Goal: Information Seeking & Learning: Learn about a topic

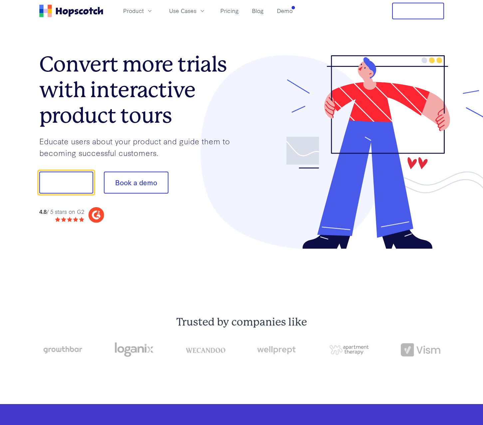
click at [67, 108] on h1 "Convert more trials with interactive product tours" at bounding box center [140, 90] width 202 height 77
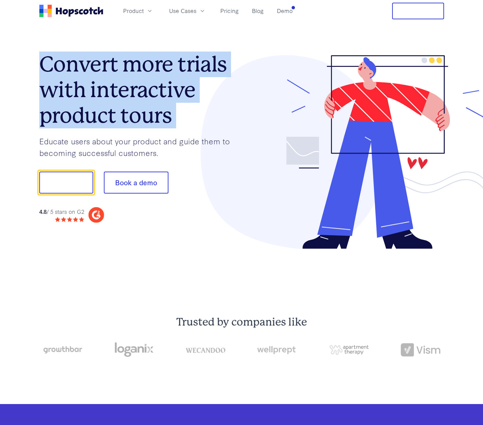
click at [67, 108] on h1 "Convert more trials with interactive product tours" at bounding box center [140, 90] width 202 height 77
click at [118, 112] on h1 "Convert more trials with interactive product tours" at bounding box center [140, 90] width 202 height 77
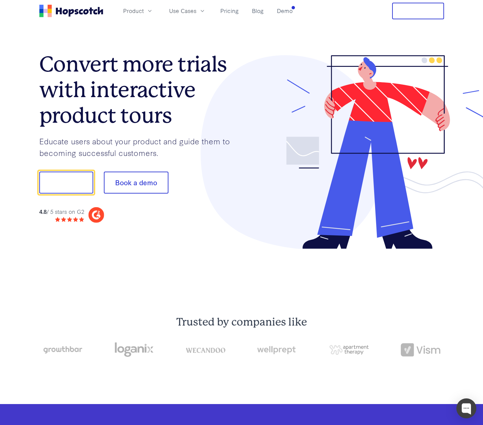
click at [136, 216] on div "4.8 / 5 stars on G2" at bounding box center [140, 215] width 202 height 16
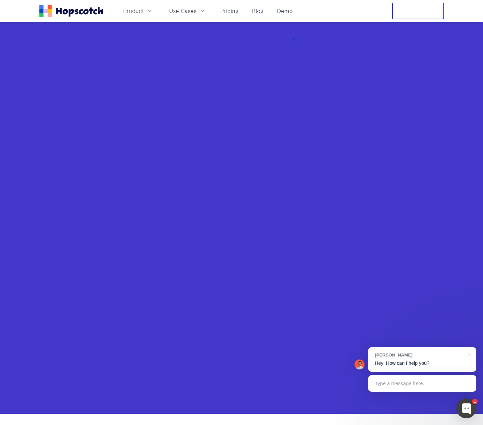
scroll to position [466, 0]
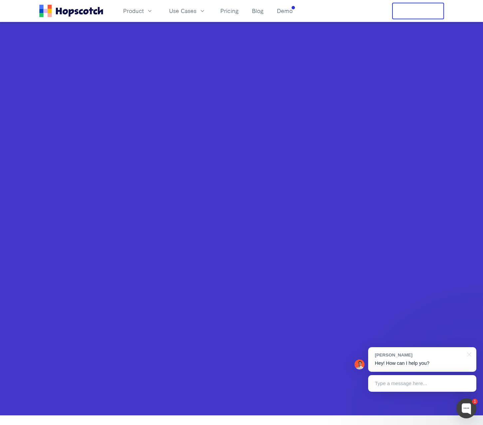
click at [297, 12] on nav "Product Use Cases Pricing Blog Demo Free Trial" at bounding box center [241, 11] width 405 height 17
click at [295, 12] on nav "Product Use Cases Pricing Blog Demo Free Trial" at bounding box center [241, 11] width 405 height 17
click at [467, 404] on div at bounding box center [466, 409] width 20 height 20
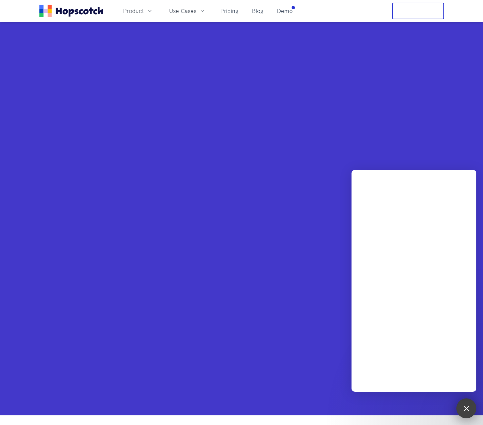
click at [466, 407] on div at bounding box center [465, 408] width 9 height 9
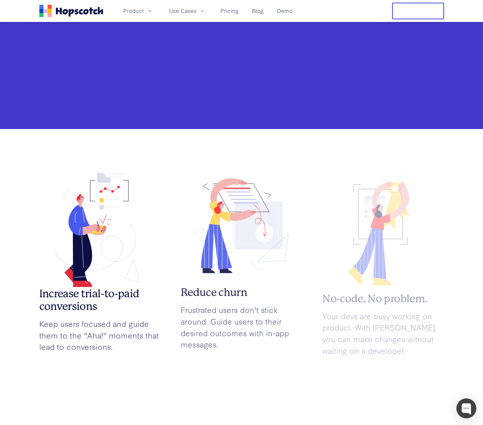
scroll to position [832, 0]
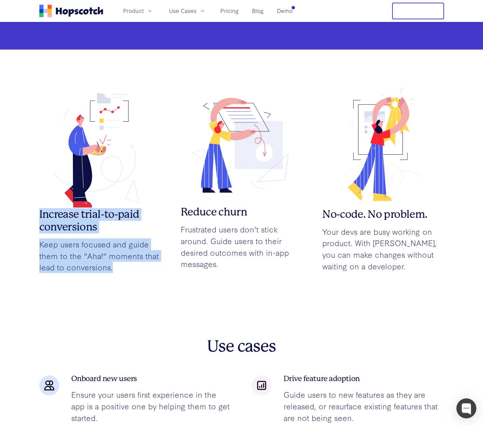
drag, startPoint x: 114, startPoint y: 266, endPoint x: 24, endPoint y: 213, distance: 104.9
click at [126, 254] on p "Keep users focused and guide them to the "Aha!" moments that lead to conversion…" at bounding box center [99, 256] width 121 height 35
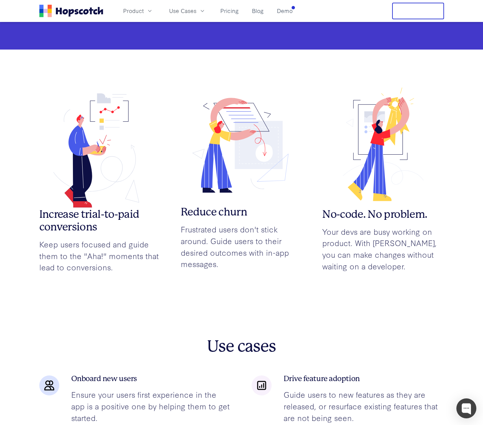
click at [246, 268] on p "Frustrated users don't stick around. Guide users to their desired outcomes with…" at bounding box center [241, 247] width 121 height 46
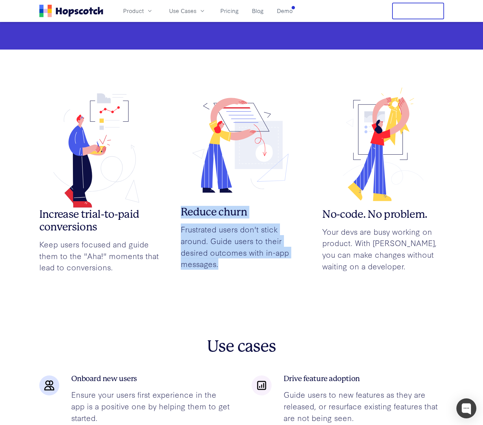
drag, startPoint x: 251, startPoint y: 268, endPoint x: 181, endPoint y: 209, distance: 91.8
click at [181, 209] on div "Reduce churn Frustrated users don't stick around. Guide users to their desired …" at bounding box center [241, 176] width 121 height 187
click at [181, 209] on h3 "Reduce churn" at bounding box center [241, 212] width 121 height 13
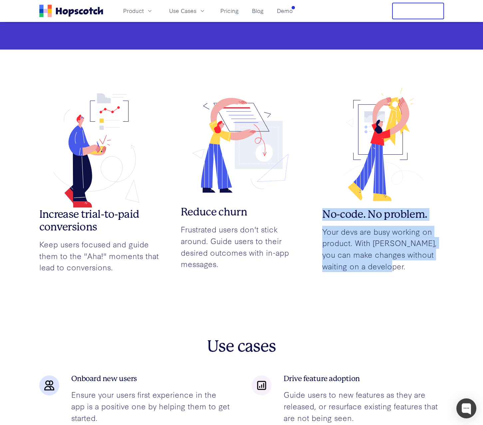
drag, startPoint x: 417, startPoint y: 273, endPoint x: 323, endPoint y: 209, distance: 113.7
click at [323, 209] on div "No-code. No problem. Your devs are busy working on product. With Hopscotch, you…" at bounding box center [382, 178] width 121 height 190
click at [322, 208] on h3 "No-code. No problem." at bounding box center [382, 214] width 121 height 13
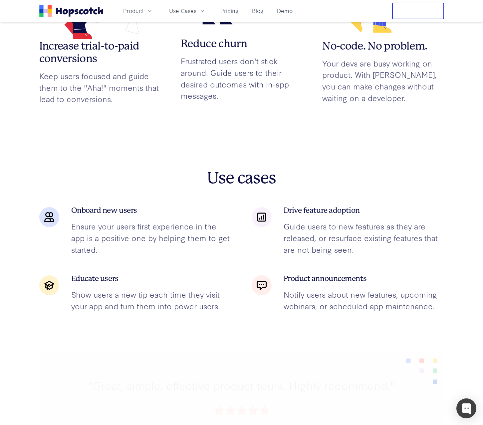
scroll to position [1031, 0]
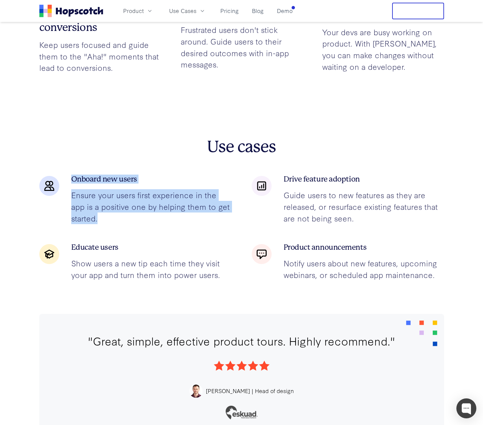
drag, startPoint x: 123, startPoint y: 214, endPoint x: 40, endPoint y: 179, distance: 90.0
click at [40, 179] on div "Onboard new users Ensure your users first experience in the app is a positive o…" at bounding box center [135, 200] width 192 height 48
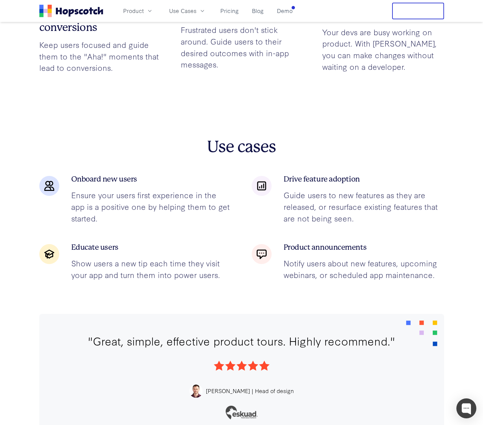
click at [347, 236] on div "Onboard new users Ensure your users first experience in the app is a positive o…" at bounding box center [241, 228] width 405 height 105
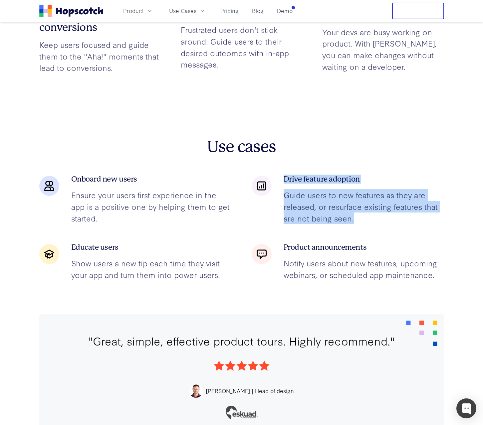
drag, startPoint x: 363, startPoint y: 225, endPoint x: 258, endPoint y: 173, distance: 116.9
click at [258, 173] on div "Use cases Onboard new users Ensure your users first experience in the app is a …" at bounding box center [241, 208] width 405 height 143
click at [297, 206] on p "Guide users to new features as they are released, or resurface existing feature…" at bounding box center [363, 206] width 160 height 35
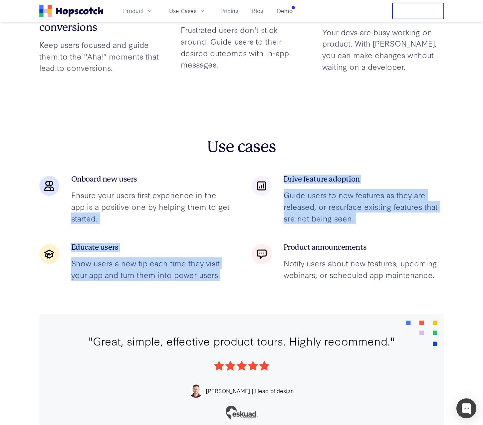
drag, startPoint x: 220, startPoint y: 283, endPoint x: 56, endPoint y: 234, distance: 171.5
click at [56, 234] on section "Use cases Onboard new users Ensure your users first experience in the app is a …" at bounding box center [241, 210] width 405 height 207
click at [116, 239] on div "Onboard new users Ensure your users first experience in the app is a positive o…" at bounding box center [241, 228] width 405 height 105
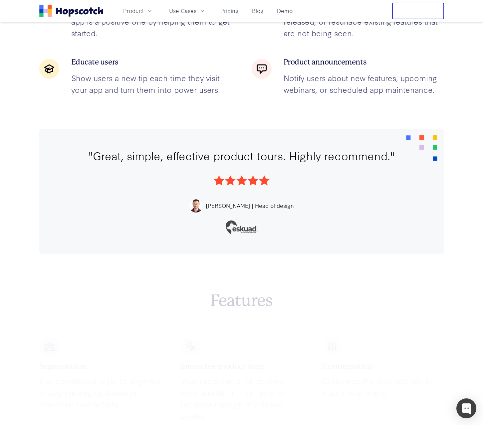
scroll to position [1231, 0]
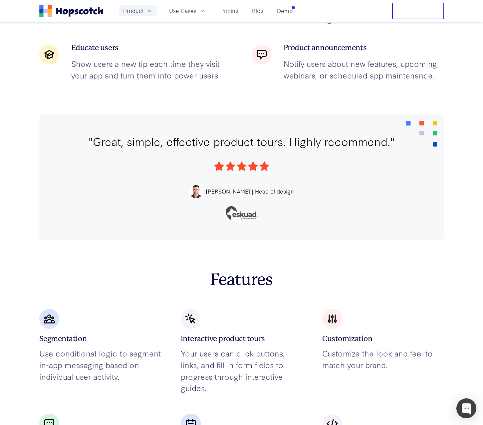
click at [145, 9] on button "Product" at bounding box center [138, 10] width 38 height 11
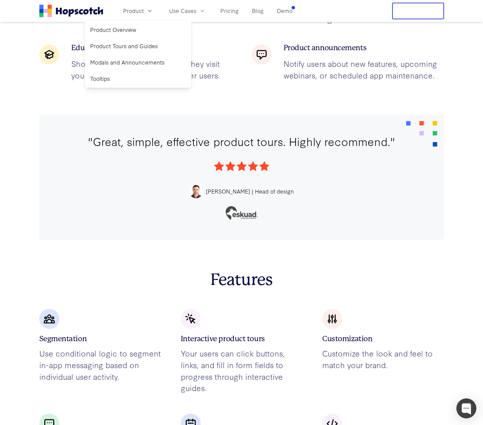
click at [239, 91] on section "Use cases Onboard new users Ensure your users first experience in the app is a …" at bounding box center [241, 10] width 405 height 207
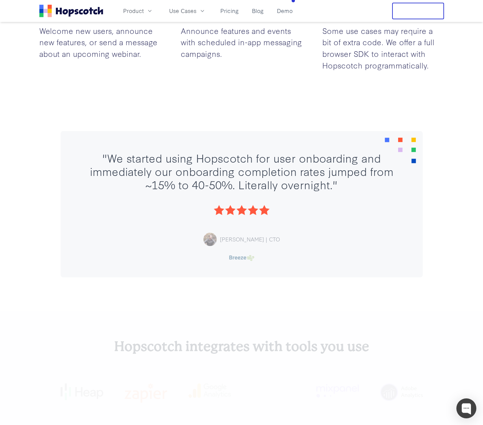
scroll to position [1663, 0]
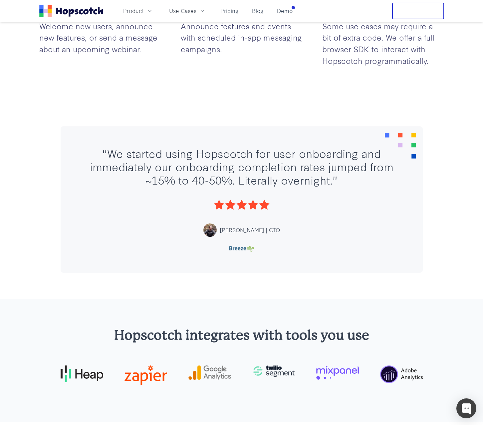
click at [175, 179] on div ""We started using Hopscotch for user onboarding and immediately our onboarding …" at bounding box center [242, 166] width 322 height 40
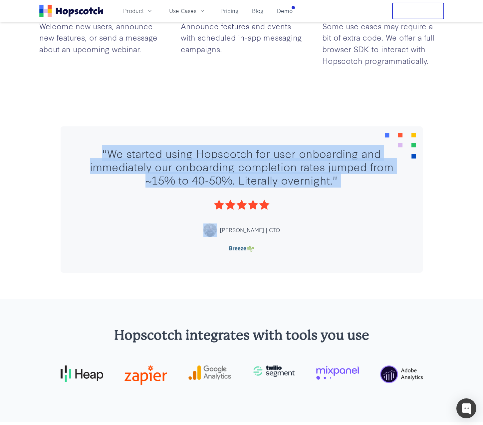
click at [175, 179] on div ""We started using Hopscotch for user onboarding and immediately our onboarding …" at bounding box center [242, 166] width 322 height 40
click at [195, 166] on div ""We started using Hopscotch for user onboarding and immediately our onboarding …" at bounding box center [242, 166] width 322 height 40
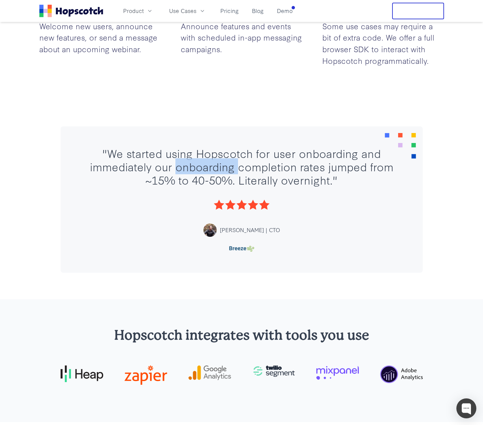
click at [195, 166] on div ""We started using Hopscotch for user onboarding and immediately our onboarding …" at bounding box center [242, 166] width 322 height 40
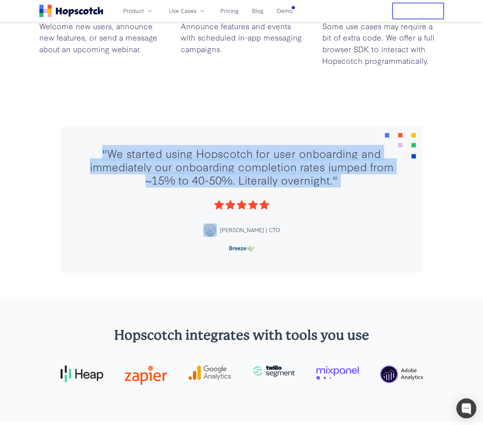
click at [195, 166] on div ""We started using Hopscotch for user onboarding and immediately our onboarding …" at bounding box center [242, 166] width 322 height 40
click at [279, 174] on div ""We started using Hopscotch for user onboarding and immediately our onboarding …" at bounding box center [242, 166] width 322 height 40
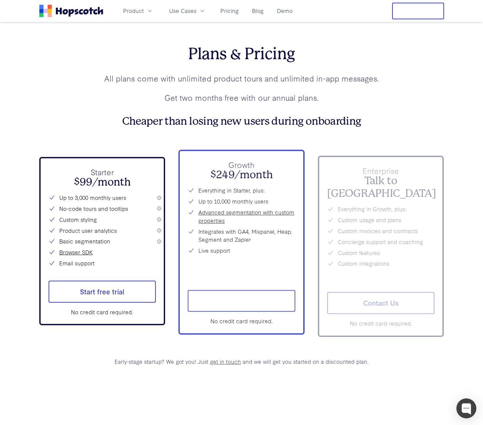
scroll to position [2462, 0]
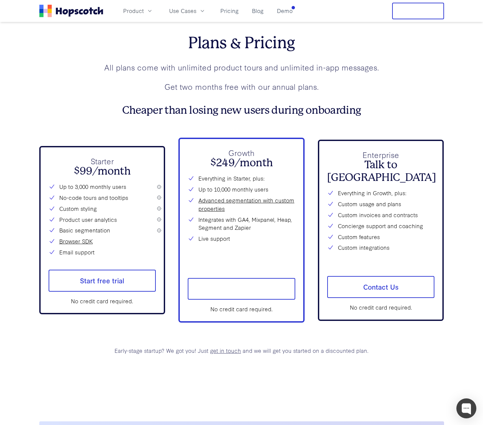
click at [168, 109] on h3 "Cheaper than losing new users during onboarding" at bounding box center [241, 110] width 405 height 13
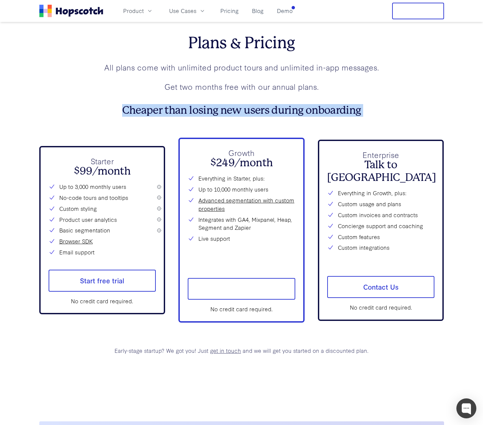
click at [168, 109] on h3 "Cheaper than losing new users during onboarding" at bounding box center [241, 110] width 405 height 13
click at [242, 114] on h3 "Cheaper than losing new users during onboarding" at bounding box center [241, 110] width 405 height 13
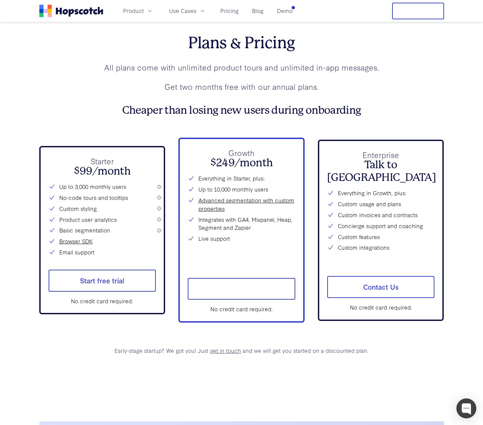
click at [258, 113] on h3 "Cheaper than losing new users during onboarding" at bounding box center [241, 110] width 405 height 13
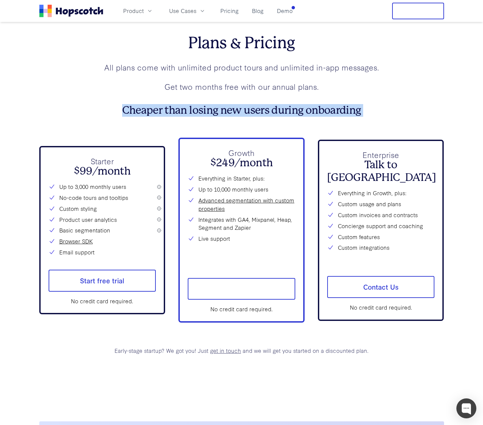
click at [258, 113] on h3 "Cheaper than losing new users during onboarding" at bounding box center [241, 110] width 405 height 13
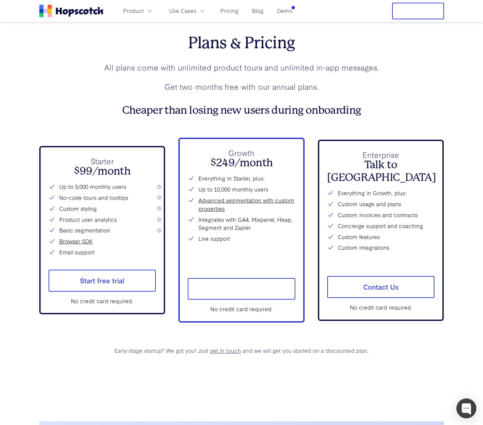
click at [231, 119] on div "Plans & Pricing All plans come with unlimited product tours and unlimited in-ap…" at bounding box center [241, 194] width 405 height 321
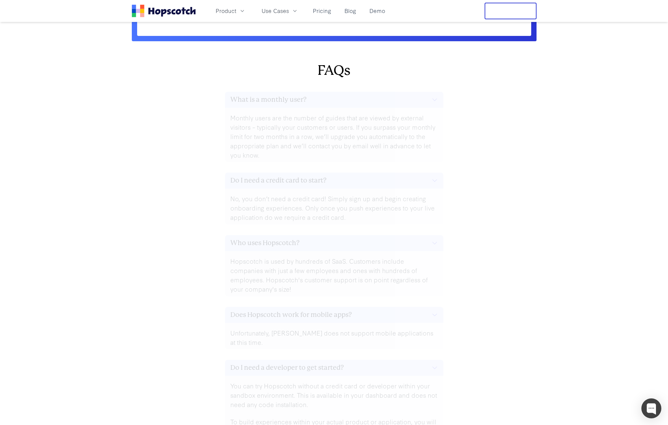
scroll to position [3359, 0]
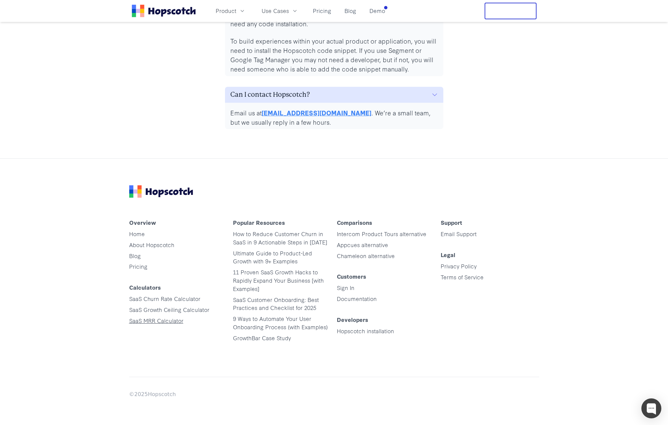
click at [158, 321] on link "SaaS MRR Calculator" at bounding box center [156, 321] width 54 height 8
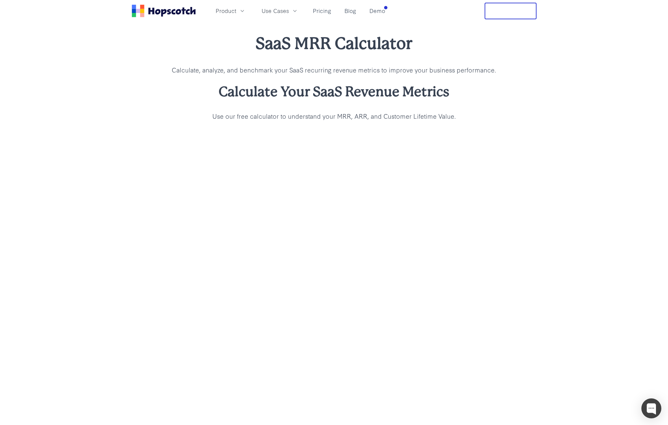
click at [125, 125] on div "SaaS MRR Calculator Calculate, analyze, and benchmark your SaaS recurring reven…" at bounding box center [334, 76] width 668 height 109
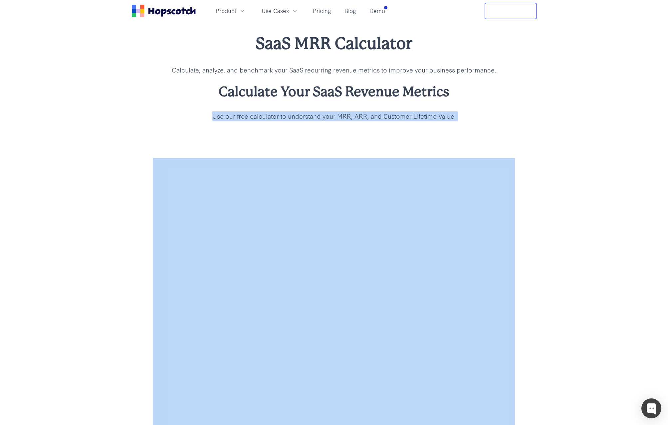
click at [125, 125] on div "SaaS MRR Calculator Calculate, analyze, and benchmark your SaaS recurring reven…" at bounding box center [334, 76] width 668 height 109
click at [259, 121] on div "SaaS MRR Calculator Calculate, analyze, and benchmark your SaaS recurring reven…" at bounding box center [334, 76] width 668 height 109
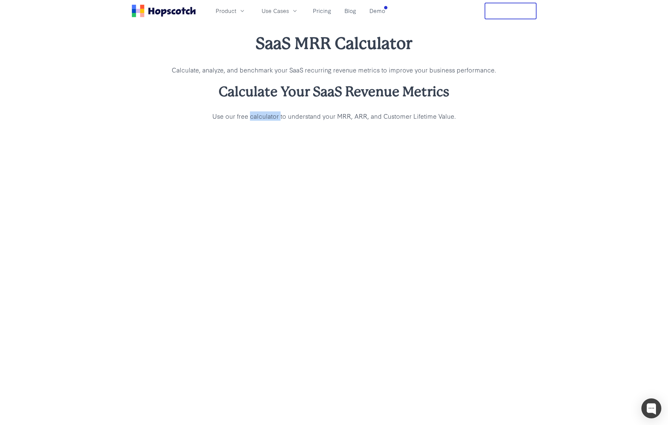
click at [259, 121] on div "SaaS MRR Calculator Calculate, analyze, and benchmark your SaaS recurring reven…" at bounding box center [334, 76] width 668 height 109
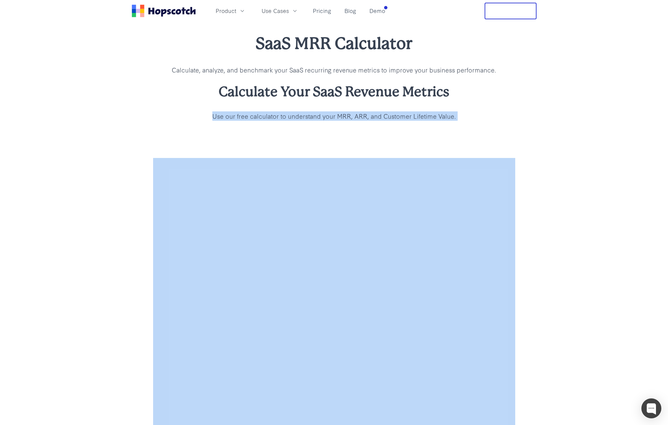
click at [259, 121] on div "SaaS MRR Calculator Calculate, analyze, and benchmark your SaaS recurring reven…" at bounding box center [334, 76] width 668 height 109
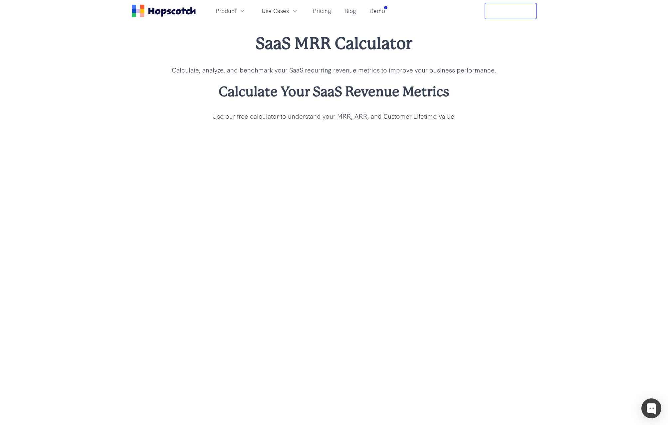
click at [284, 101] on div "SaaS MRR Calculator Calculate, analyze, and benchmark your SaaS recurring reven…" at bounding box center [334, 77] width 362 height 88
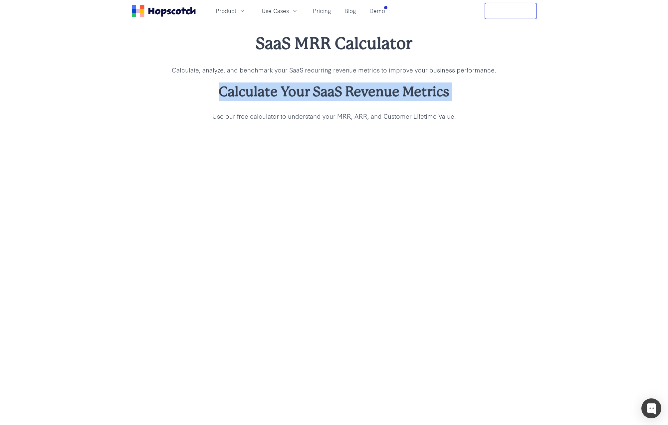
click at [284, 101] on div "SaaS MRR Calculator Calculate, analyze, and benchmark your SaaS recurring reven…" at bounding box center [334, 77] width 362 height 88
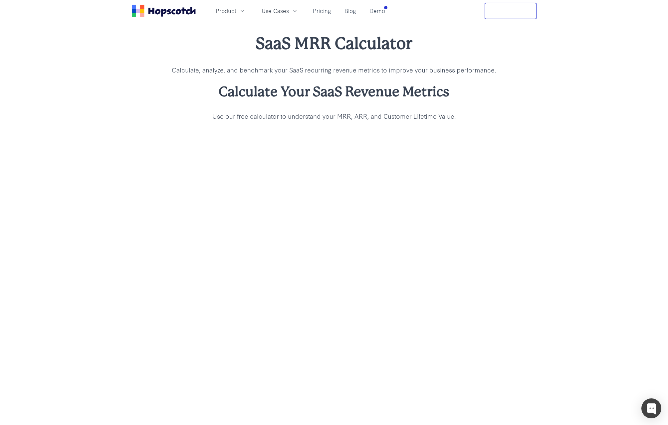
click at [284, 63] on div "SaaS MRR Calculator Calculate, analyze, and benchmark your SaaS recurring reven…" at bounding box center [334, 77] width 362 height 88
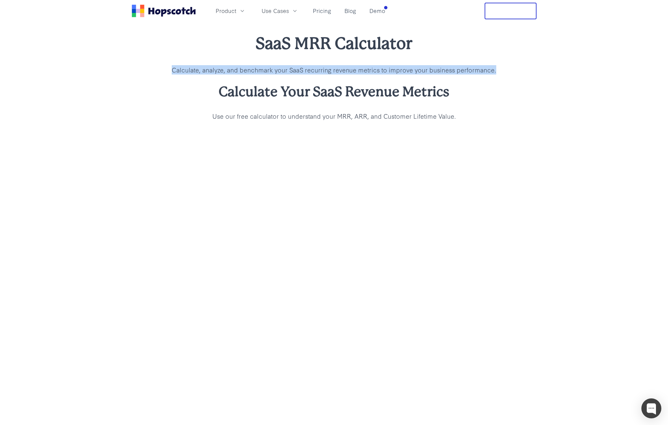
click at [284, 63] on div "SaaS MRR Calculator Calculate, analyze, and benchmark your SaaS recurring reven…" at bounding box center [334, 77] width 362 height 88
click at [307, 72] on p "Calculate, analyze, and benchmark your SaaS recurring revenue metrics to improv…" at bounding box center [334, 69] width 362 height 9
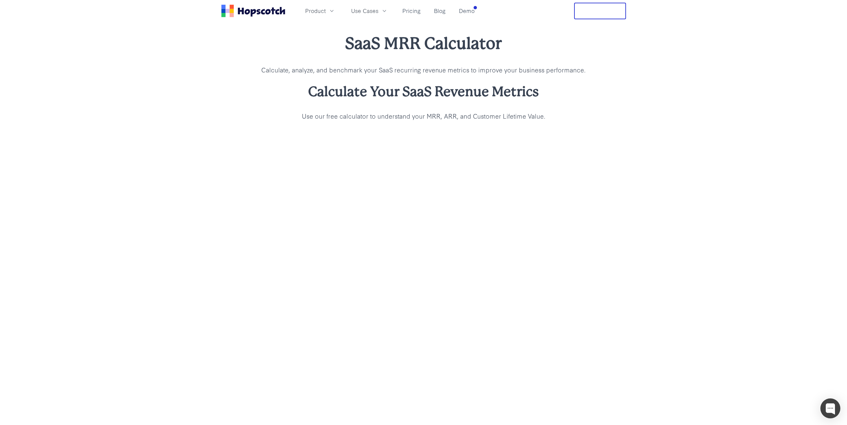
click at [433, 44] on b "SaaS MRR Calculator" at bounding box center [423, 43] width 157 height 19
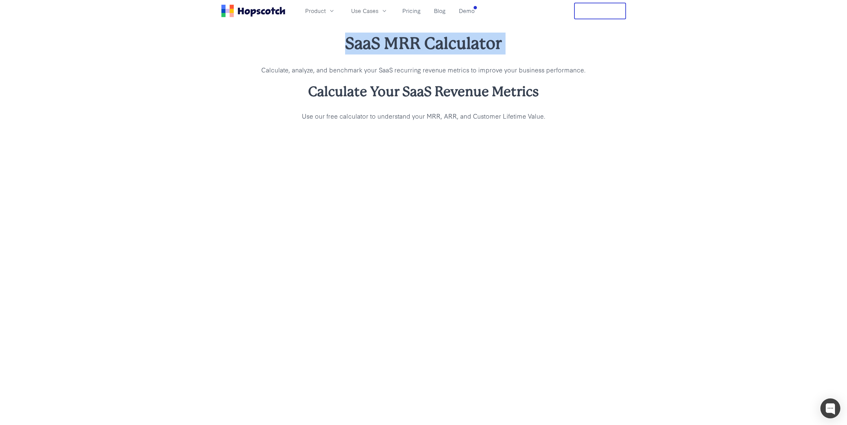
click at [433, 44] on b "SaaS MRR Calculator" at bounding box center [423, 43] width 157 height 19
copy b "SaaS MRR Calculator"
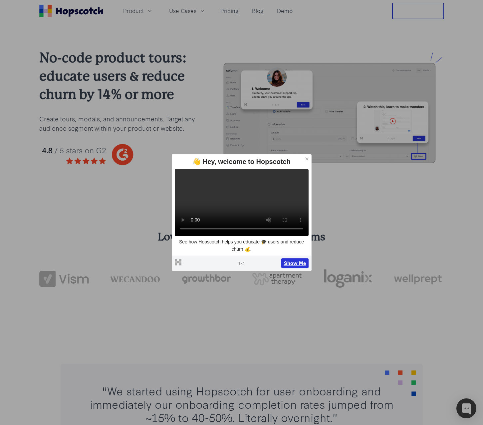
click at [293, 268] on button "Show Me" at bounding box center [294, 263] width 27 height 10
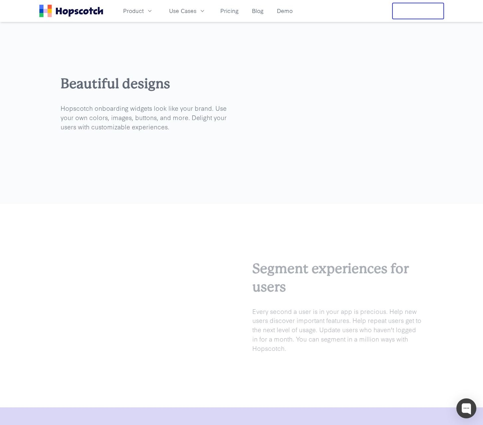
scroll to position [1042, 0]
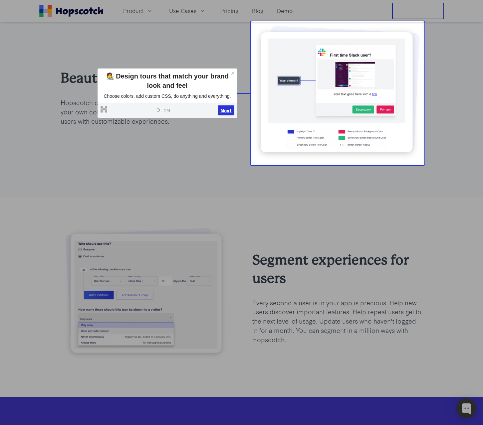
click at [224, 110] on button "Next" at bounding box center [226, 110] width 17 height 10
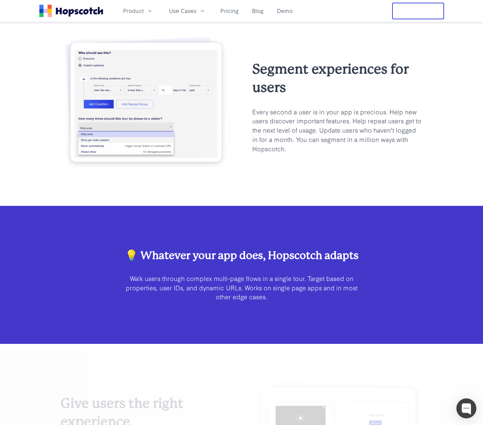
scroll to position [1236, 0]
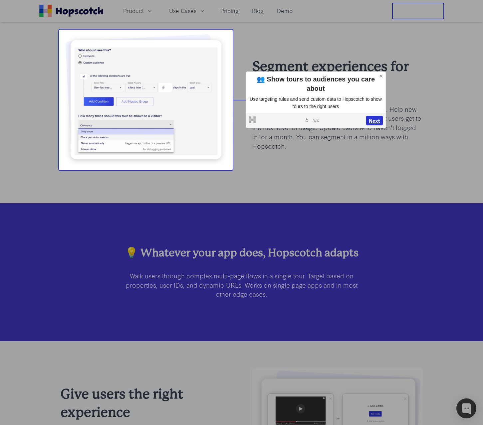
click at [373, 121] on button "Next" at bounding box center [374, 121] width 17 height 10
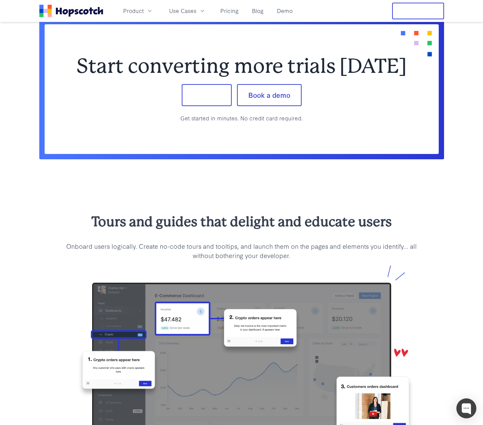
scroll to position [540, 0]
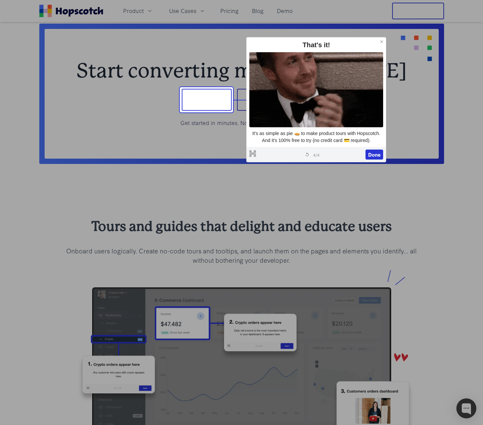
click at [211, 101] on button "Sign up" at bounding box center [207, 100] width 50 height 22
click at [367, 152] on button "Done" at bounding box center [374, 155] width 18 height 10
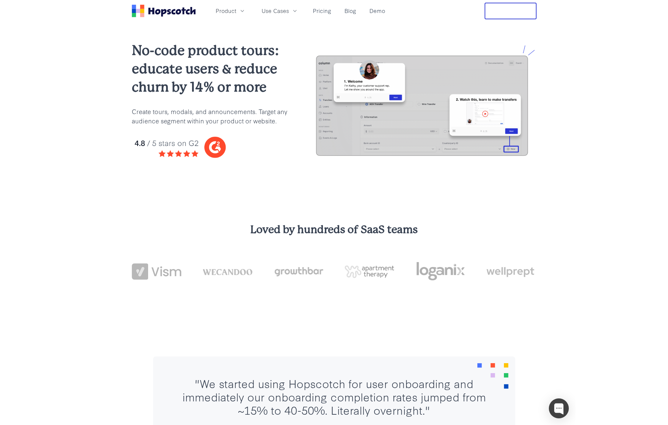
scroll to position [0, 0]
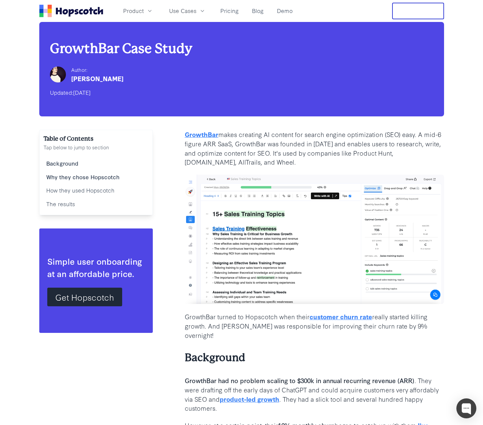
click at [276, 139] on p "GrowthBar makes creating AI content for search engine optimization (SEO) easy. …" at bounding box center [314, 148] width 259 height 37
click at [271, 157] on p "GrowthBar makes creating AI content for search engine optimization (SEO) easy. …" at bounding box center [314, 148] width 259 height 37
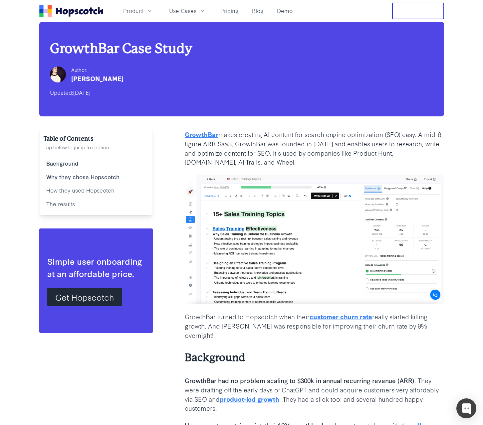
click at [271, 157] on p "GrowthBar makes creating AI content for search engine optimization (SEO) easy. …" at bounding box center [314, 148] width 259 height 37
click at [289, 157] on p "GrowthBar makes creating AI content for search engine optimization (SEO) easy. …" at bounding box center [314, 148] width 259 height 37
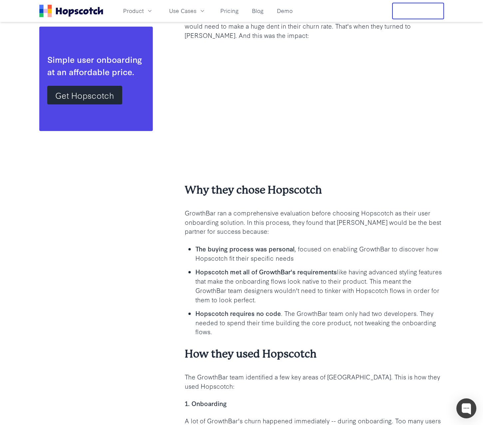
scroll to position [466, 0]
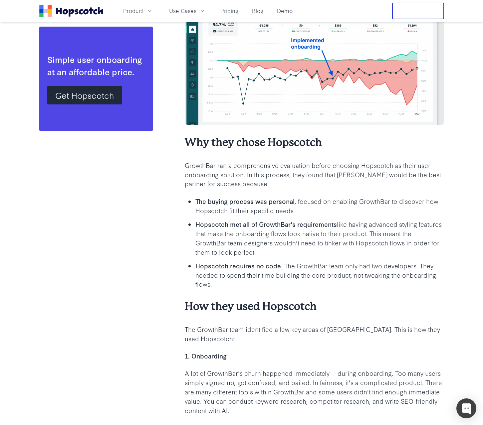
click at [237, 197] on b "The buying process was personal" at bounding box center [244, 201] width 99 height 9
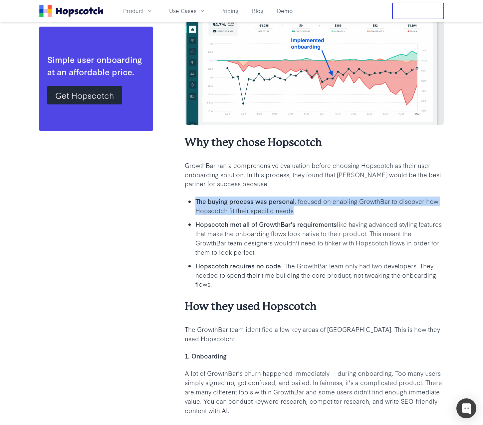
click at [237, 197] on b "The buying process was personal" at bounding box center [244, 201] width 99 height 9
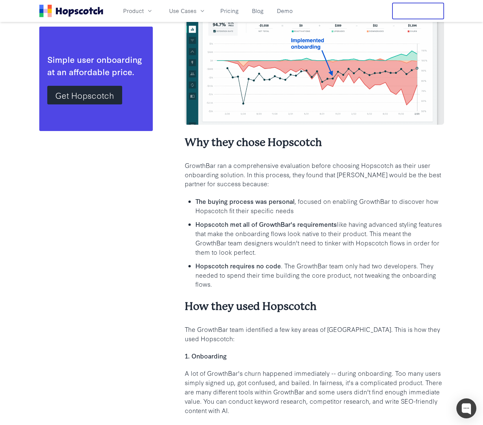
click at [270, 220] on b "Hopscotch met all of GrowthBar's requirements" at bounding box center [265, 224] width 141 height 9
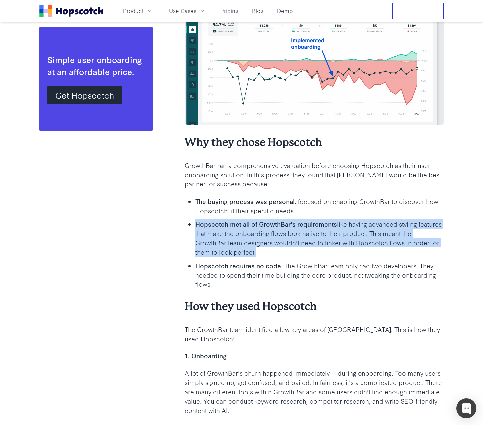
click at [270, 220] on b "Hopscotch met all of GrowthBar's requirements" at bounding box center [265, 224] width 141 height 9
click at [264, 244] on p "Hopscotch met all of GrowthBar's requirements like having advanced styling feat…" at bounding box center [319, 238] width 248 height 37
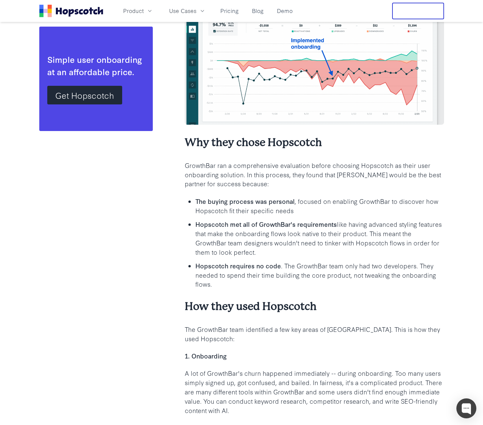
click at [264, 244] on p "Hopscotch met all of GrowthBar's requirements like having advanced styling feat…" at bounding box center [319, 238] width 248 height 37
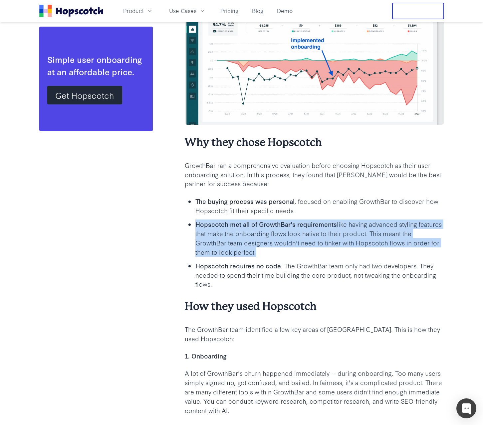
click at [264, 244] on p "Hopscotch met all of GrowthBar's requirements like having advanced styling feat…" at bounding box center [319, 238] width 248 height 37
click at [287, 243] on p "Hopscotch met all of GrowthBar's requirements like having advanced styling feat…" at bounding box center [319, 238] width 248 height 37
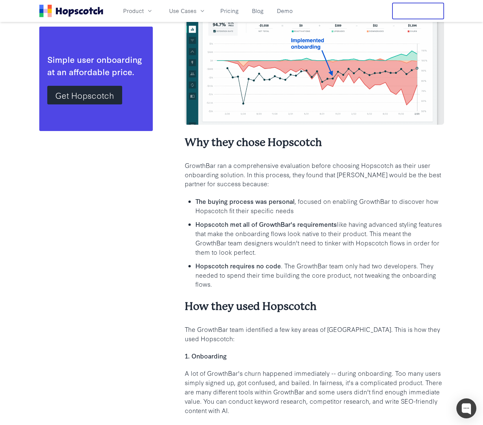
click at [243, 264] on p "Hopscotch requires no code . The GrowthBar team only had two developers. They n…" at bounding box center [319, 275] width 248 height 28
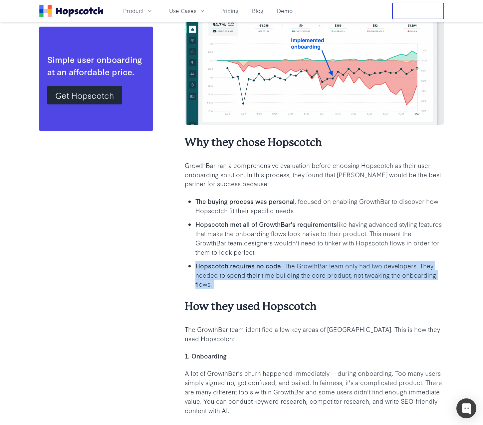
click at [243, 264] on p "Hopscotch requires no code . The GrowthBar team only had two developers. They n…" at bounding box center [319, 275] width 248 height 28
click at [240, 276] on p "Hopscotch requires no code . The GrowthBar team only had two developers. They n…" at bounding box center [319, 275] width 248 height 28
click at [261, 276] on p "Hopscotch requires no code . The GrowthBar team only had two developers. They n…" at bounding box center [319, 275] width 248 height 28
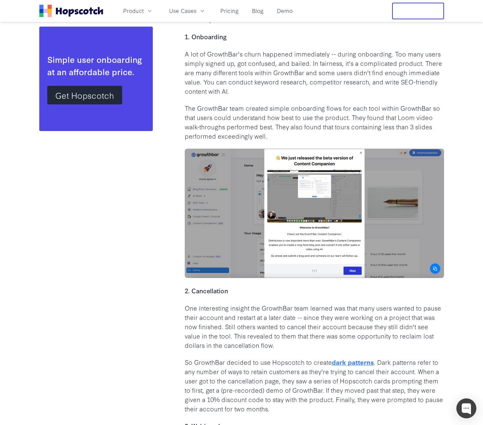
scroll to position [798, 0]
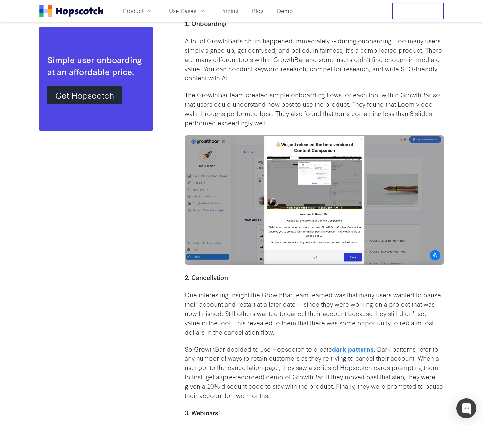
click at [222, 290] on p "One interesting insight the GrowthBar team learned was that many users wanted t…" at bounding box center [314, 313] width 259 height 46
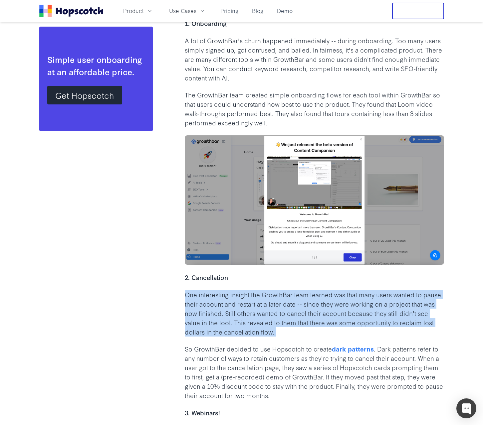
click at [222, 290] on p "One interesting insight the GrowthBar team learned was that many users wanted t…" at bounding box center [314, 313] width 259 height 46
click at [278, 310] on p "One interesting insight the GrowthBar team learned was that many users wanted t…" at bounding box center [314, 313] width 259 height 46
click at [292, 311] on p "One interesting insight the GrowthBar team learned was that many users wanted t…" at bounding box center [314, 313] width 259 height 46
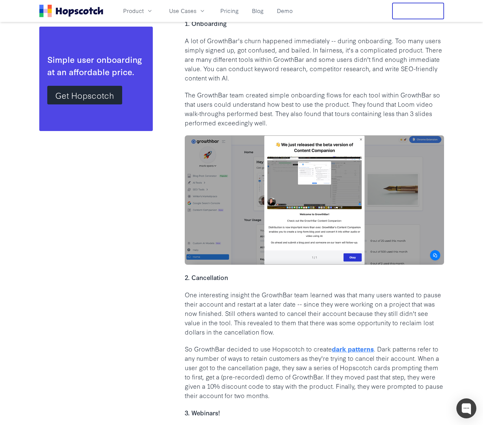
click at [241, 300] on p "One interesting insight the GrowthBar team learned was that many users wanted t…" at bounding box center [314, 313] width 259 height 46
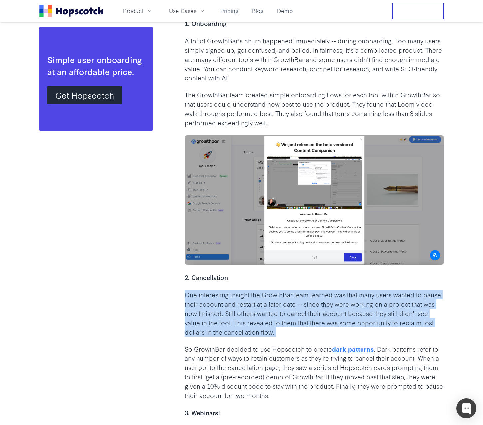
click at [241, 300] on p "One interesting insight the GrowthBar team learned was that many users wanted t…" at bounding box center [314, 313] width 259 height 46
click at [274, 300] on p "One interesting insight the GrowthBar team learned was that many users wanted t…" at bounding box center [314, 313] width 259 height 46
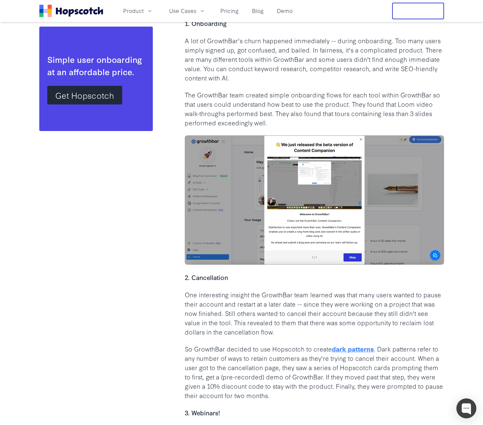
click at [233, 298] on p "One interesting insight the GrowthBar team learned was that many users wanted t…" at bounding box center [314, 313] width 259 height 46
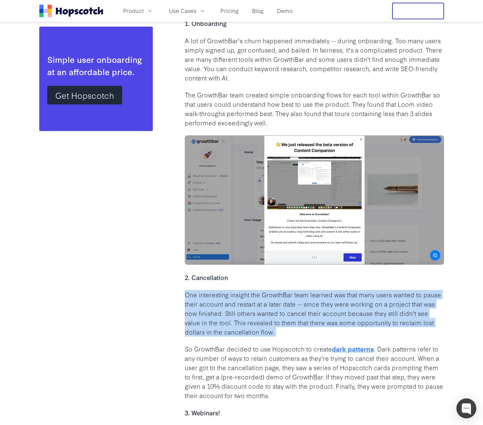
click at [233, 298] on p "One interesting insight the GrowthBar team learned was that many users wanted t…" at bounding box center [314, 313] width 259 height 46
click at [284, 296] on p "One interesting insight the GrowthBar team learned was that many users wanted t…" at bounding box center [314, 313] width 259 height 46
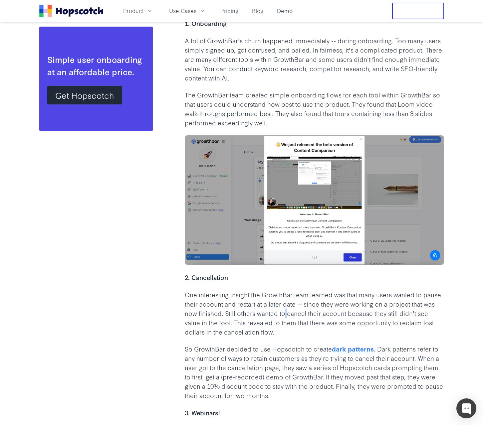
click at [284, 296] on p "One interesting insight the GrowthBar team learned was that many users wanted t…" at bounding box center [314, 313] width 259 height 46
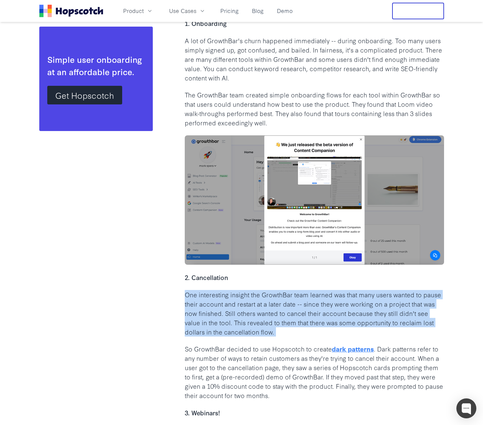
click at [284, 296] on p "One interesting insight the GrowthBar team learned was that many users wanted t…" at bounding box center [314, 313] width 259 height 46
click at [308, 295] on p "One interesting insight the GrowthBar team learned was that many users wanted t…" at bounding box center [314, 313] width 259 height 46
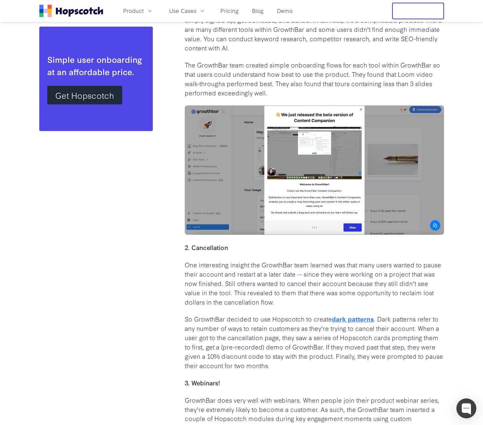
scroll to position [832, 0]
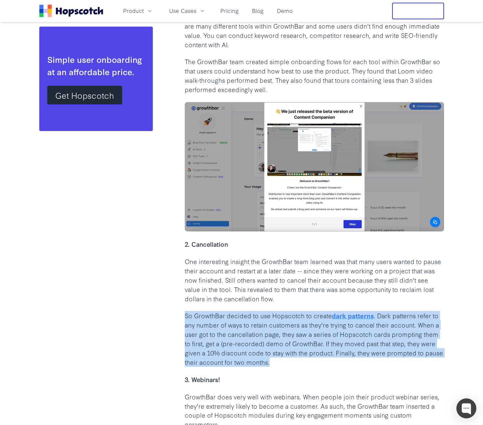
drag, startPoint x: 293, startPoint y: 343, endPoint x: 173, endPoint y: 296, distance: 129.7
click at [173, 296] on div "Table of Contents Tap below to jump to section Background Why they chose Hopsco…" at bounding box center [241, 149] width 405 height 1702
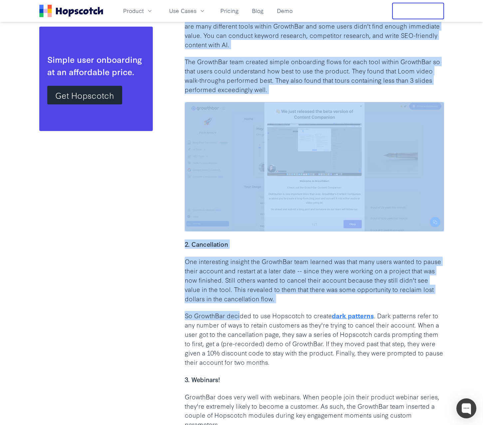
drag, startPoint x: 167, startPoint y: 297, endPoint x: 238, endPoint y: 299, distance: 71.2
click at [238, 299] on div "Table of Contents Tap below to jump to section Background Why they chose Hopsco…" at bounding box center [241, 149] width 405 height 1702
click at [238, 311] on p "So GrowthBar decided to use Hopscotch to create dark patterns . Dark patterns r…" at bounding box center [314, 339] width 259 height 56
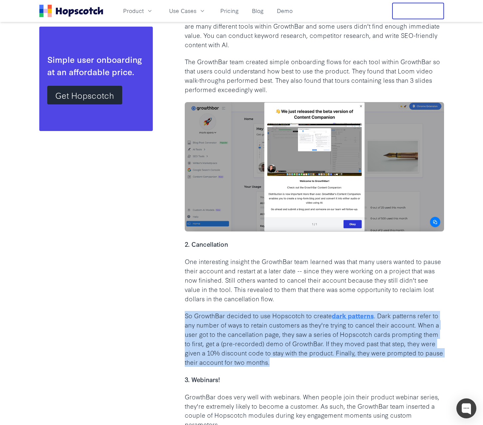
drag, startPoint x: 181, startPoint y: 298, endPoint x: 323, endPoint y: 342, distance: 148.9
click at [323, 342] on div "Table of Contents Tap below to jump to section Background Why they chose Hopsco…" at bounding box center [241, 149] width 405 height 1702
click at [323, 342] on p "So GrowthBar decided to use Hopscotch to create dark patterns . Dark patterns r…" at bounding box center [314, 339] width 259 height 56
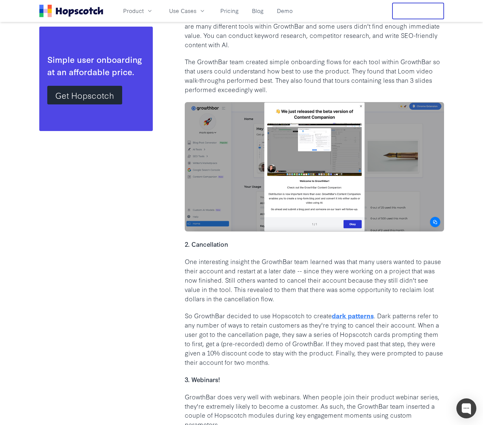
click at [315, 193] on img at bounding box center [314, 166] width 259 height 129
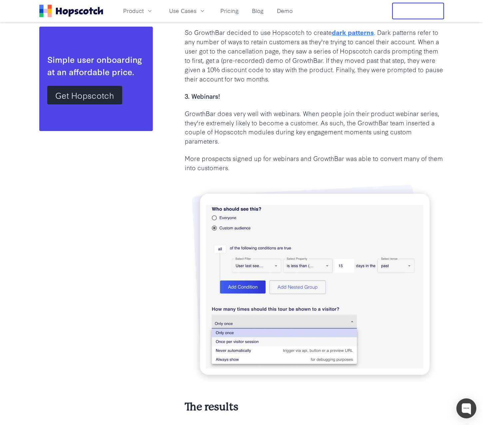
scroll to position [1131, 0]
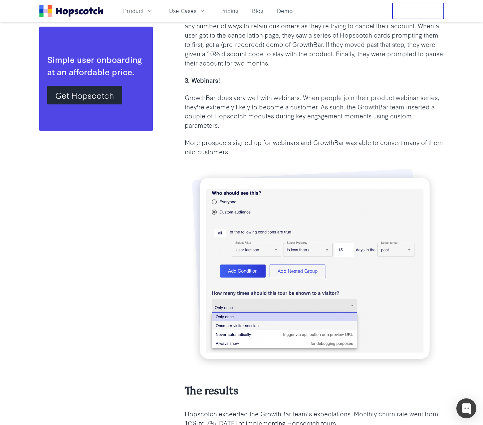
click at [271, 138] on p "More prospects signed up for webinars and GrowthBar was able to convert many of…" at bounding box center [314, 147] width 259 height 19
click at [274, 138] on p "More prospects signed up for webinars and GrowthBar was able to convert many of…" at bounding box center [314, 147] width 259 height 19
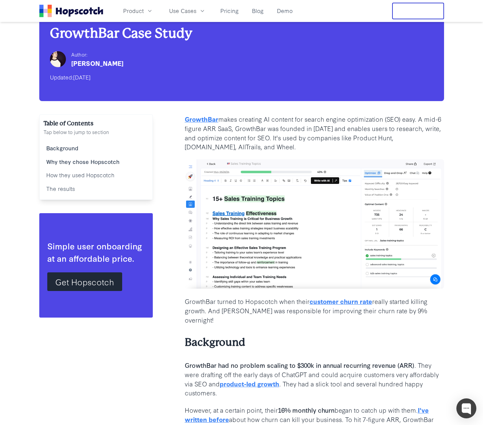
scroll to position [0, 0]
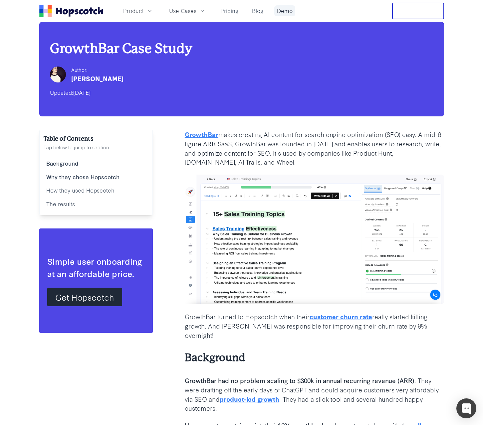
click at [282, 8] on link "Demo" at bounding box center [284, 10] width 21 height 11
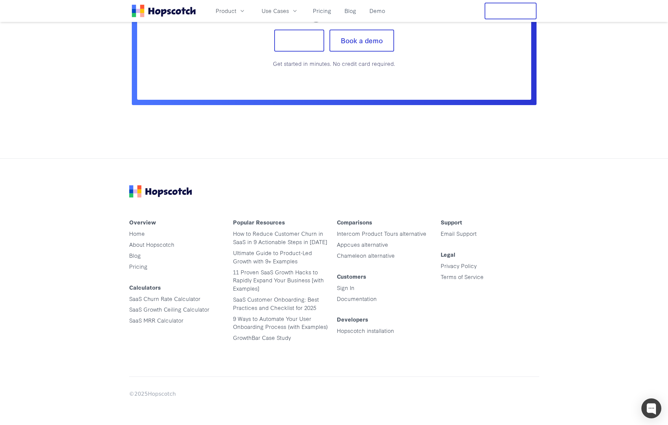
scroll to position [1064, 0]
click at [162, 16] on icon "Home" at bounding box center [163, 13] width 5 height 8
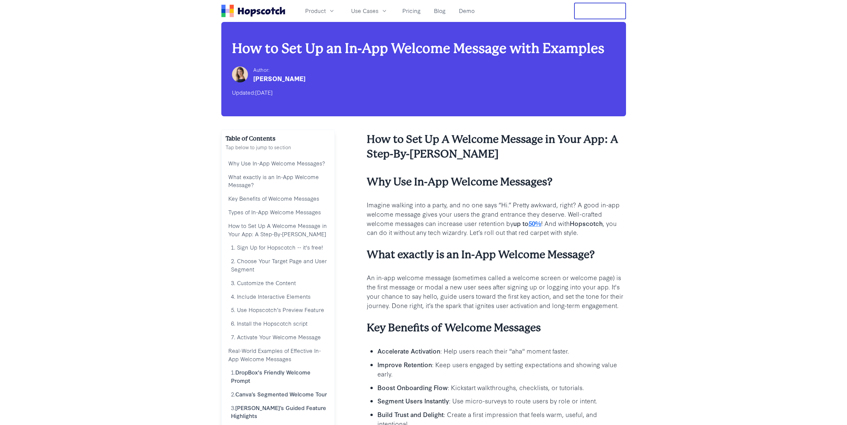
click at [441, 216] on p "Imagine walking into a party, and no one says “Hi.” Pretty awkward, right? A go…" at bounding box center [496, 218] width 259 height 37
click at [279, 78] on div "[PERSON_NAME]" at bounding box center [279, 78] width 52 height 9
click at [461, 160] on h2 "How to Set Up A Welcome Message in Your App: A Step-By-[PERSON_NAME]" at bounding box center [496, 146] width 259 height 29
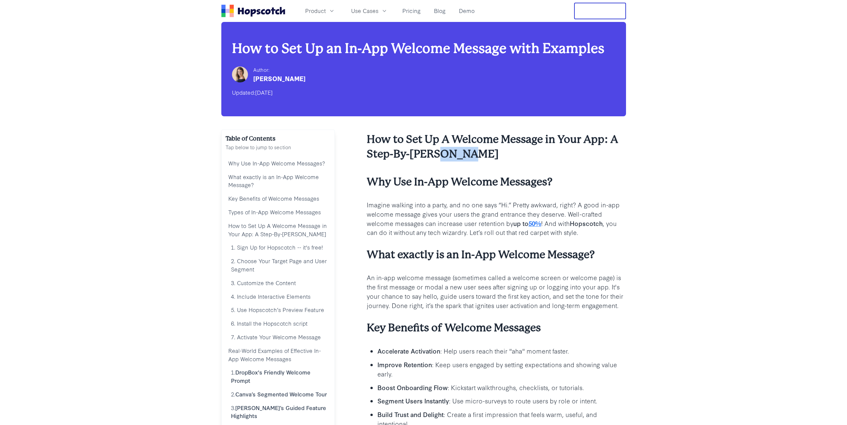
click at [461, 160] on h2 "How to Set Up A Welcome Message in Your App: A Step-By-[PERSON_NAME]" at bounding box center [496, 146] width 259 height 29
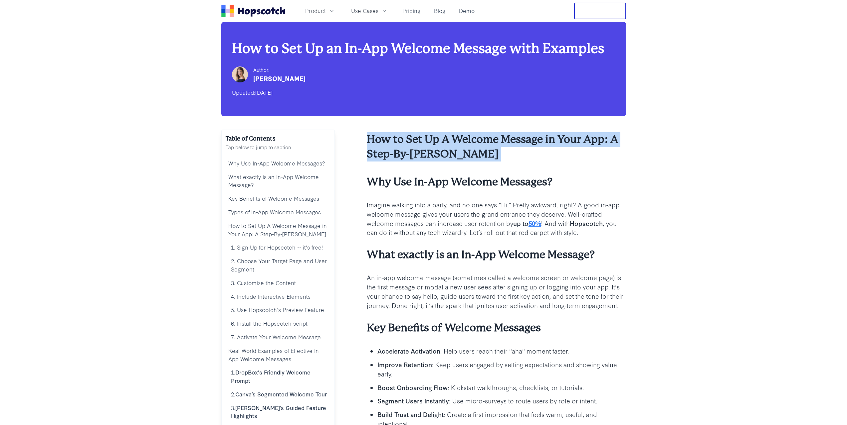
click at [461, 160] on h2 "How to Set Up A Welcome Message in Your App: A Step-By-[PERSON_NAME]" at bounding box center [496, 146] width 259 height 29
click at [497, 158] on h2 "How to Set Up A Welcome Message in Your App: A Step-By-[PERSON_NAME]" at bounding box center [496, 146] width 259 height 29
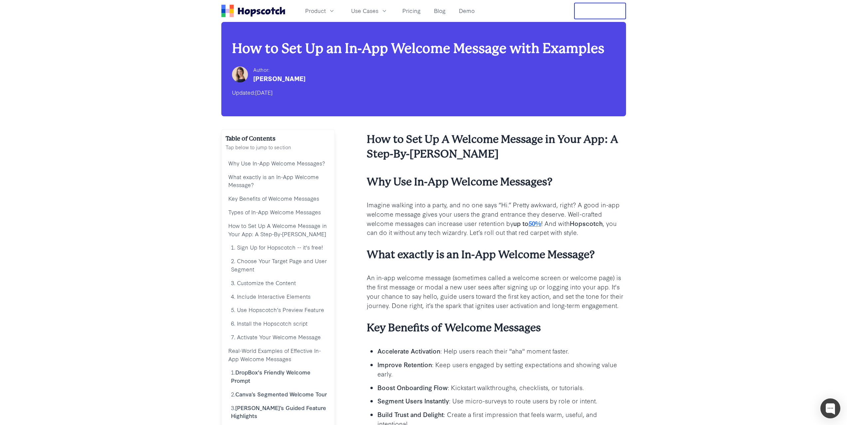
click at [439, 217] on p "Imagine walking into a party, and no one says “Hi.” Pretty awkward, right? A go…" at bounding box center [496, 218] width 259 height 37
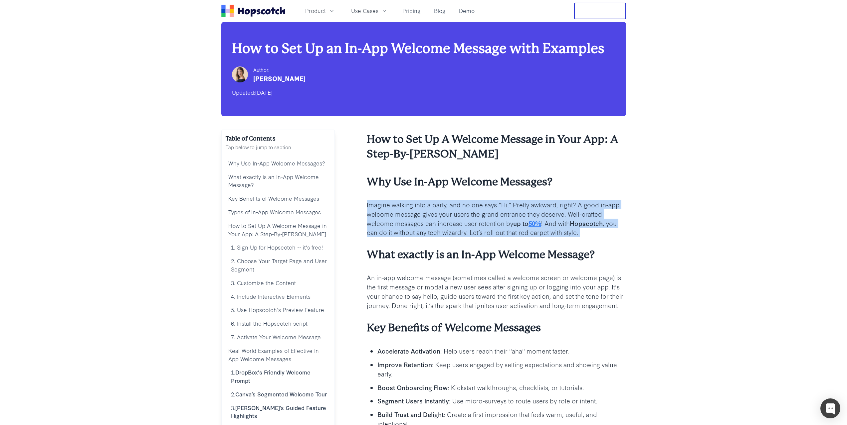
click at [439, 217] on p "Imagine walking into a party, and no one says “Hi.” Pretty awkward, right? A go…" at bounding box center [496, 218] width 259 height 37
click at [443, 229] on p "Imagine walking into a party, and no one says “Hi.” Pretty awkward, right? A go…" at bounding box center [496, 218] width 259 height 37
drag, startPoint x: 361, startPoint y: 209, endPoint x: 619, endPoint y: 235, distance: 259.1
click at [619, 235] on p "Imagine walking into a party, and no one says “Hi.” Pretty awkward, right? A go…" at bounding box center [496, 218] width 259 height 37
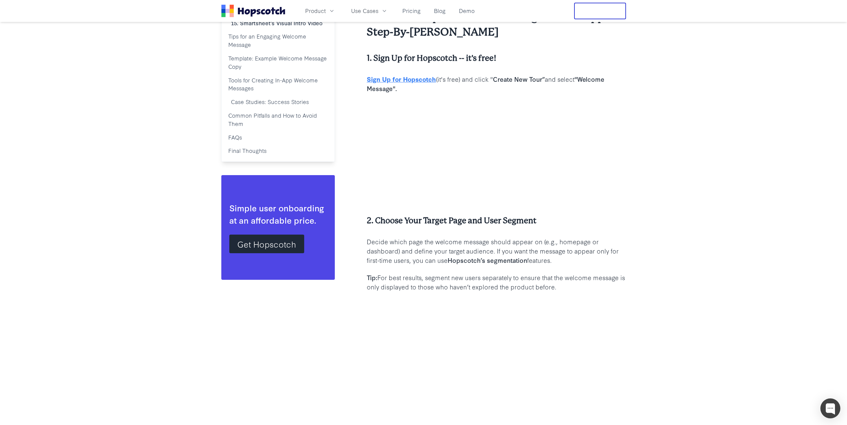
scroll to position [632, 0]
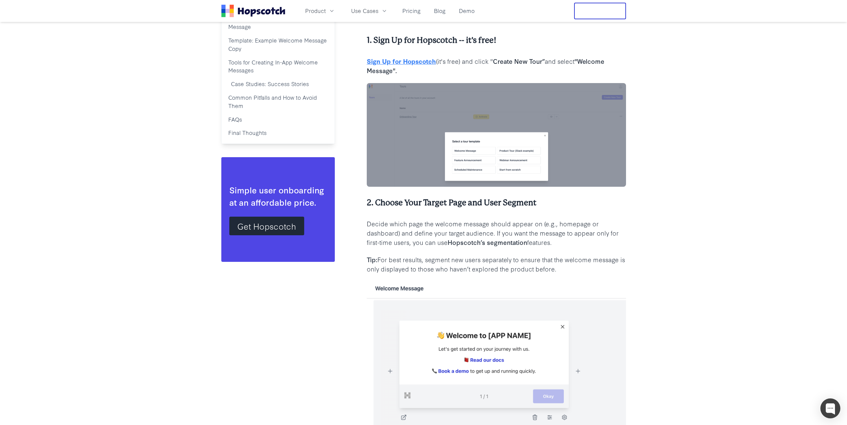
click at [502, 236] on p "Decide which page the welcome message should appear on (e.g., homepage or dashb…" at bounding box center [496, 233] width 259 height 28
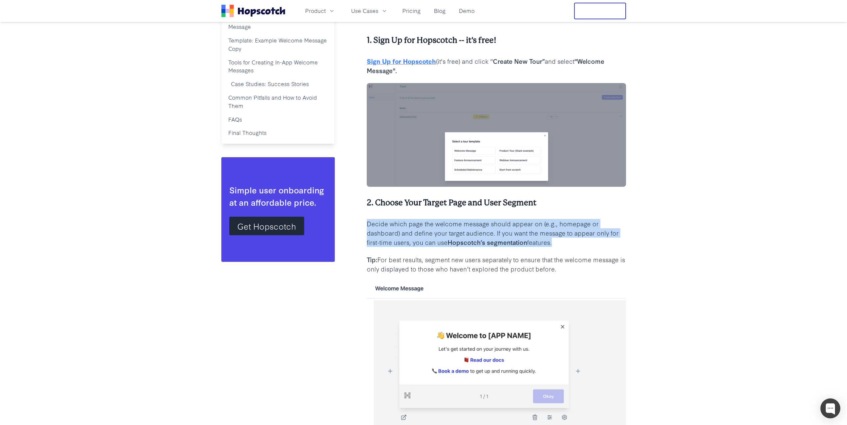
click at [502, 236] on p "Decide which page the welcome message should appear on (e.g., homepage or dashb…" at bounding box center [496, 233] width 259 height 28
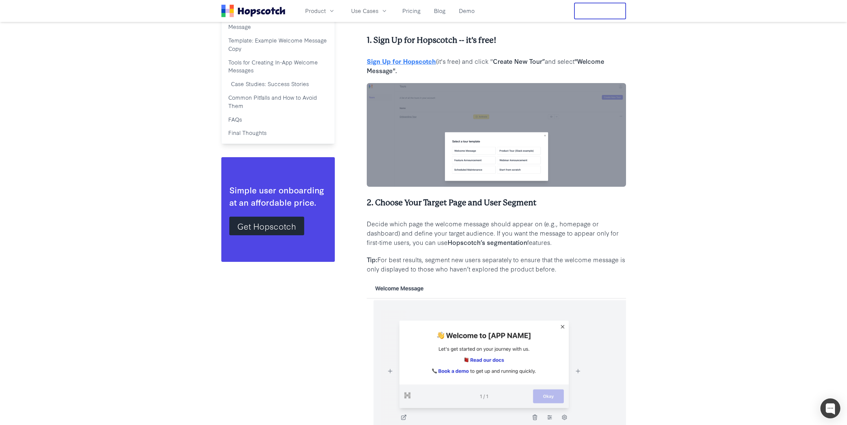
click at [542, 260] on p "Tip: For best results, segment new users separately to ensure that the welcome …" at bounding box center [496, 264] width 259 height 19
click at [580, 267] on p "Tip: For best results, segment new users separately to ensure that the welcome …" at bounding box center [496, 264] width 259 height 19
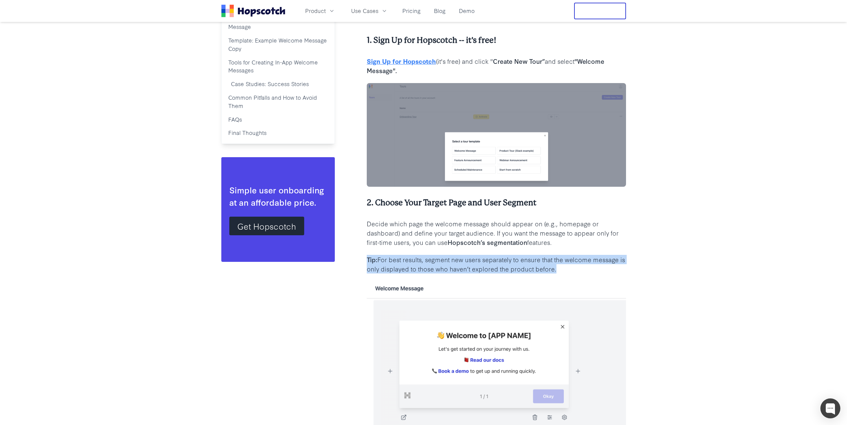
click at [580, 267] on p "Tip: For best results, segment new users separately to ensure that the welcome …" at bounding box center [496, 264] width 259 height 19
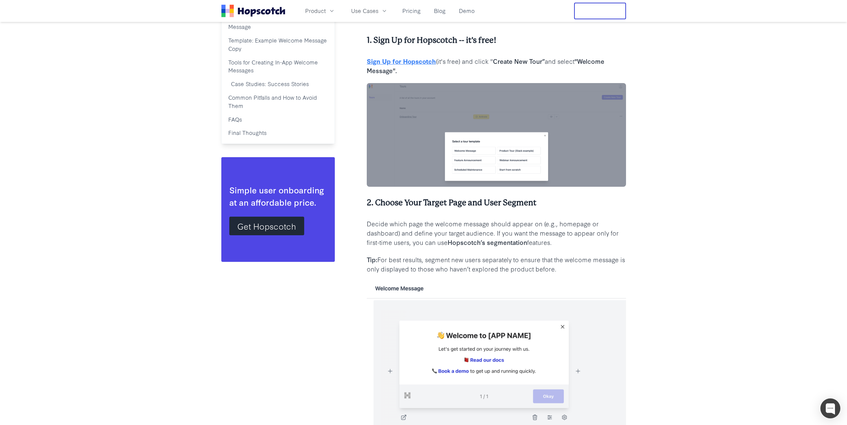
click at [580, 267] on p "Tip: For best results, segment new users separately to ensure that the welcome …" at bounding box center [496, 264] width 259 height 19
click at [604, 263] on p "Tip: For best results, segment new users separately to ensure that the welcome …" at bounding box center [496, 264] width 259 height 19
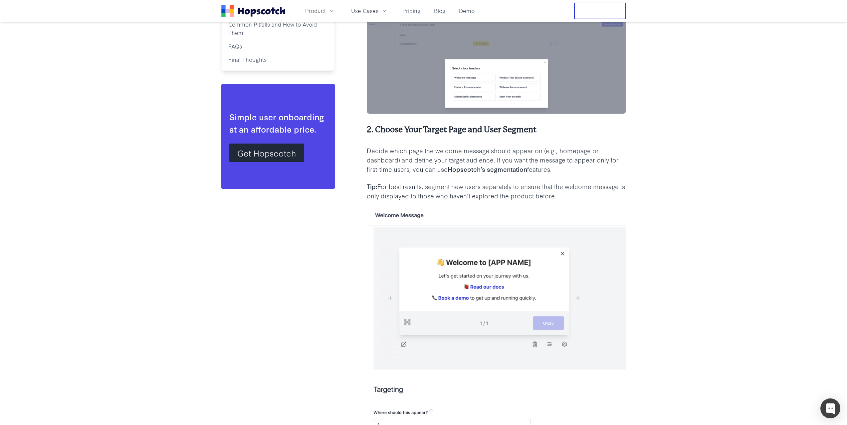
scroll to position [765, 0]
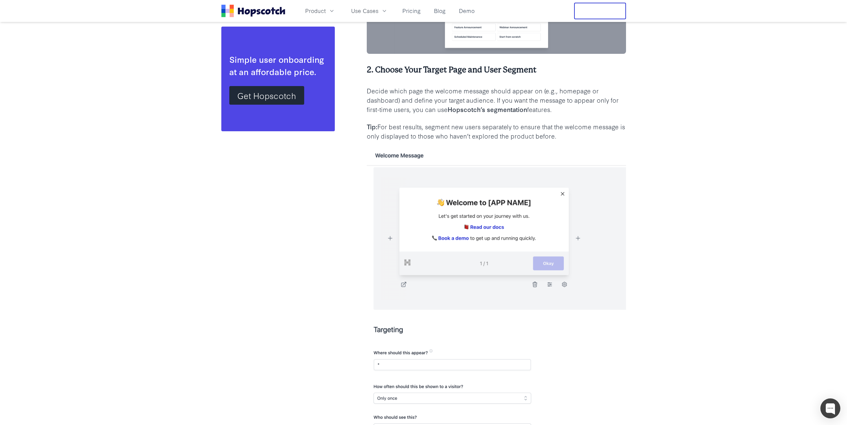
drag, startPoint x: 572, startPoint y: 250, endPoint x: 583, endPoint y: 251, distance: 11.1
click at [583, 253] on img at bounding box center [496, 295] width 259 height 292
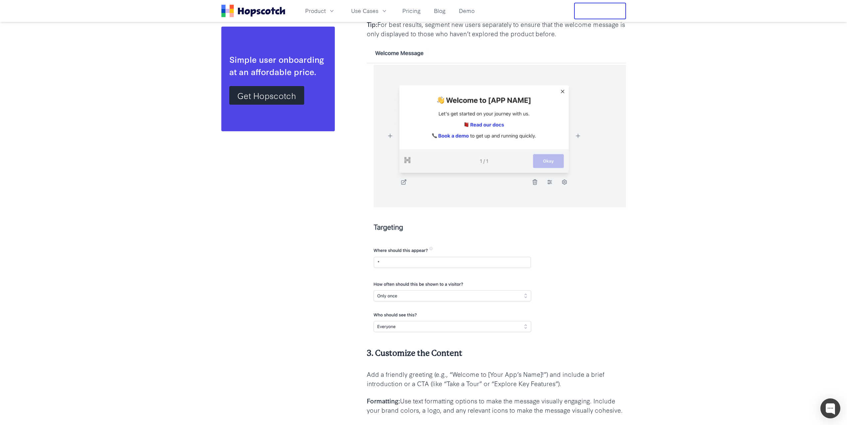
scroll to position [931, 0]
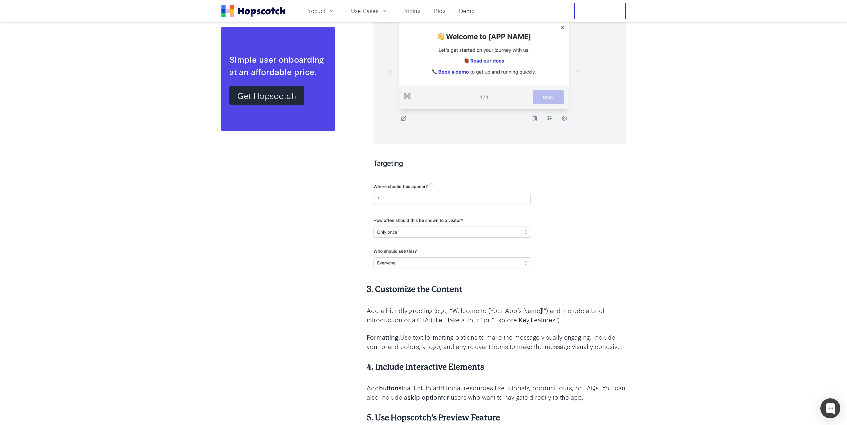
click at [504, 307] on p "Add a friendly greeting (e.g., “Welcome to [Your App’s Name]!”) and include a b…" at bounding box center [496, 315] width 259 height 19
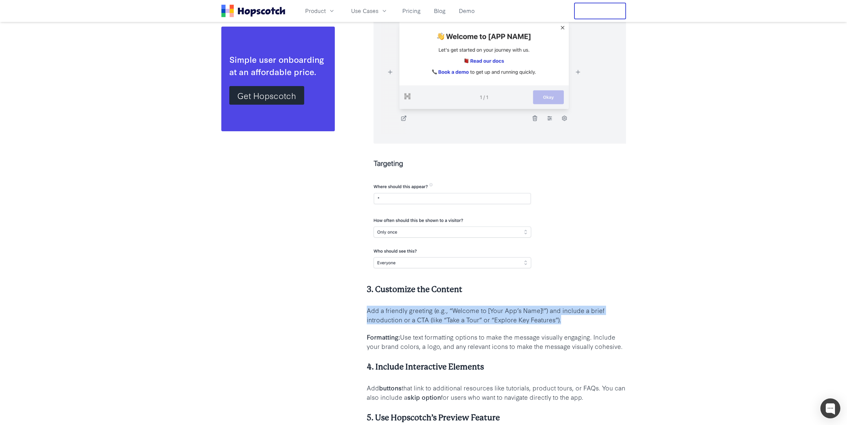
click at [504, 307] on p "Add a friendly greeting (e.g., “Welcome to [Your App’s Name]!”) and include a b…" at bounding box center [496, 315] width 259 height 19
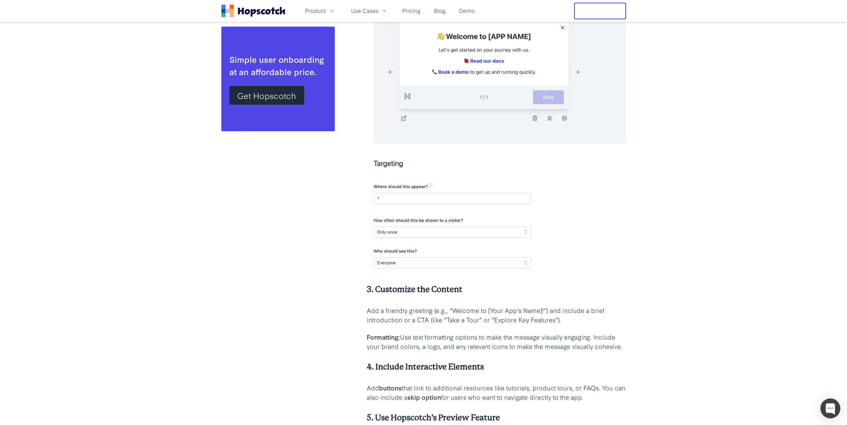
click at [480, 346] on p "Formatting: Use text formatting options to make the message visually engaging. …" at bounding box center [496, 342] width 259 height 19
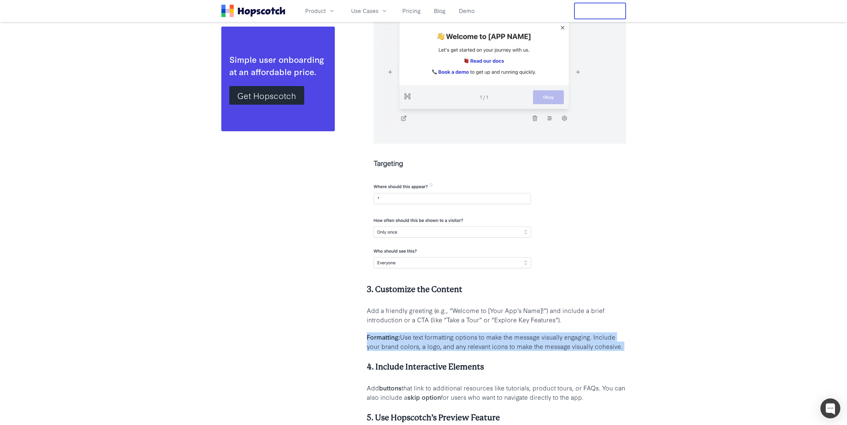
click at [480, 346] on p "Formatting: Use text formatting options to make the message visually engaging. …" at bounding box center [496, 342] width 259 height 19
click at [524, 343] on p "Formatting: Use text formatting options to make the message visually engaging. …" at bounding box center [496, 342] width 259 height 19
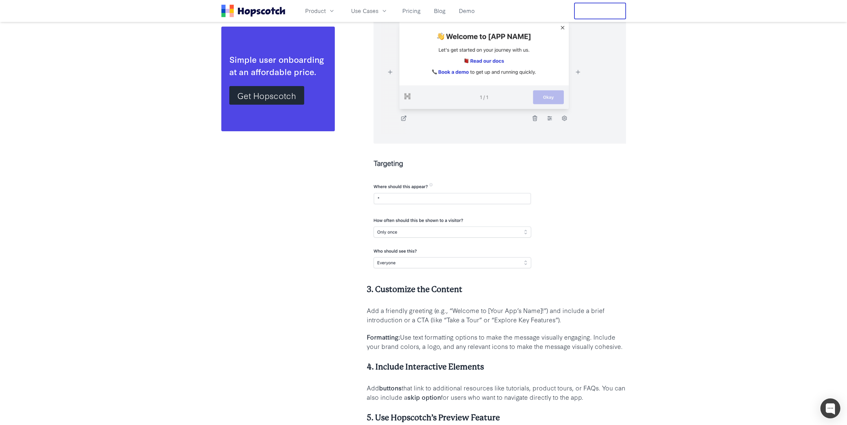
click at [546, 317] on p "Add a friendly greeting (e.g., “Welcome to [Your App’s Name]!”) and include a b…" at bounding box center [496, 315] width 259 height 19
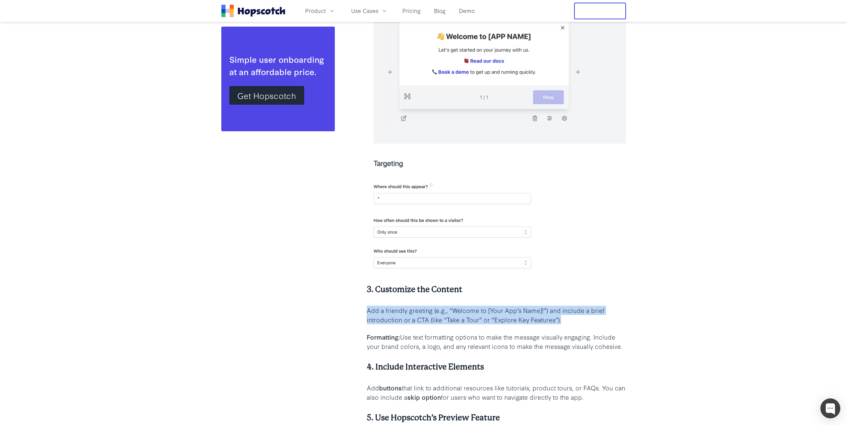
click at [546, 317] on p "Add a friendly greeting (e.g., “Welcome to [Your App’s Name]!”) and include a b…" at bounding box center [496, 315] width 259 height 19
click at [563, 322] on p "Add a friendly greeting (e.g., “Welcome to [Your App’s Name]!”) and include a b…" at bounding box center [496, 315] width 259 height 19
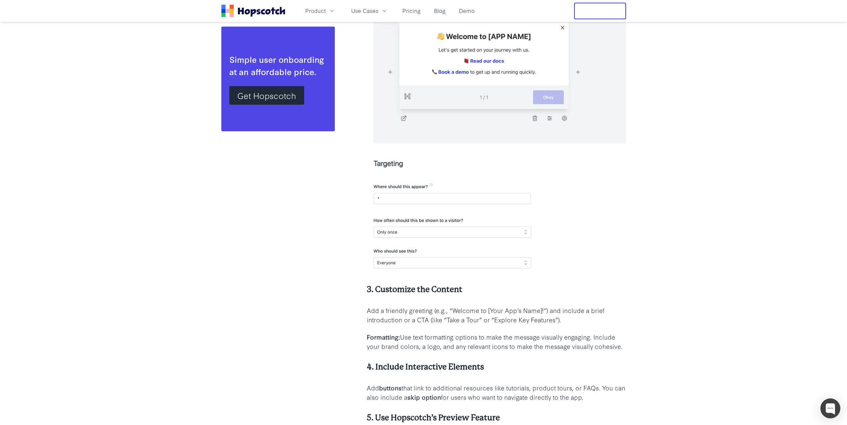
click at [563, 322] on p "Add a friendly greeting (e.g., “Welcome to [Your App’s Name]!”) and include a b…" at bounding box center [496, 315] width 259 height 19
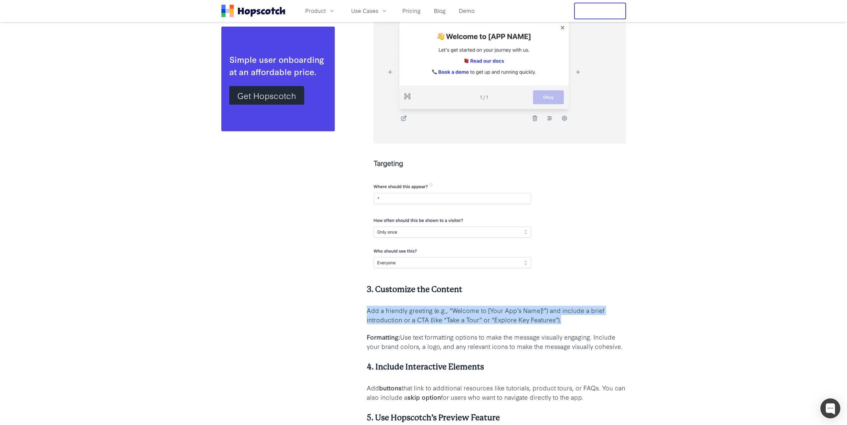
click at [563, 322] on p "Add a friendly greeting (e.g., “Welcome to [Your App’s Name]!”) and include a b…" at bounding box center [496, 315] width 259 height 19
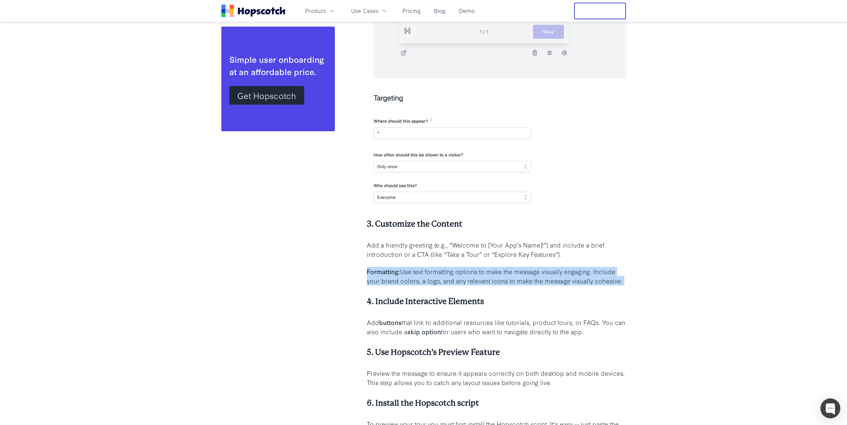
scroll to position [1031, 0]
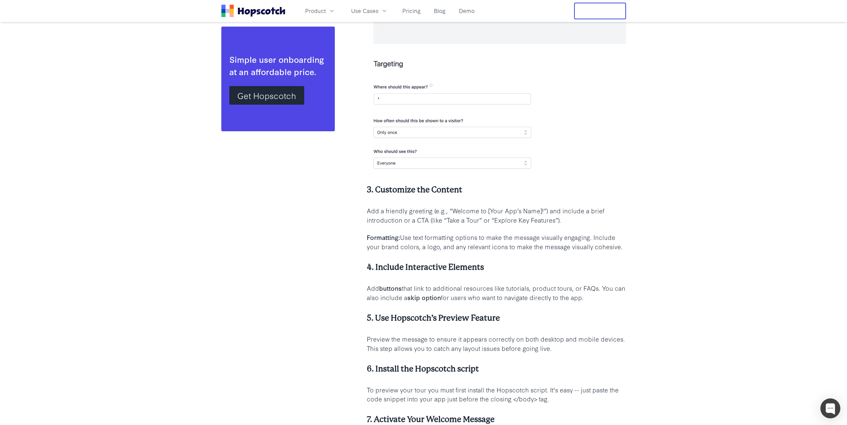
click at [465, 265] on h4 "4. Include Interactive Elements" at bounding box center [496, 267] width 259 height 11
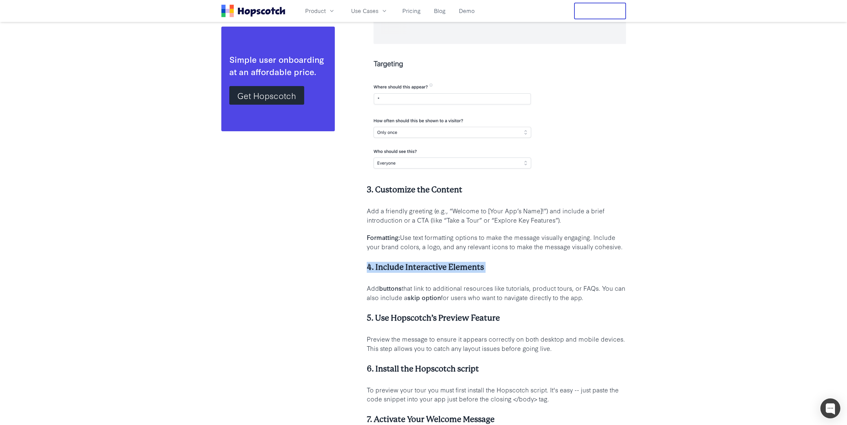
click at [492, 271] on h4 "4. Include Interactive Elements" at bounding box center [496, 267] width 259 height 11
click at [485, 287] on p "Add buttons that link to additional resources like tutorials, product tours, or…" at bounding box center [496, 293] width 259 height 19
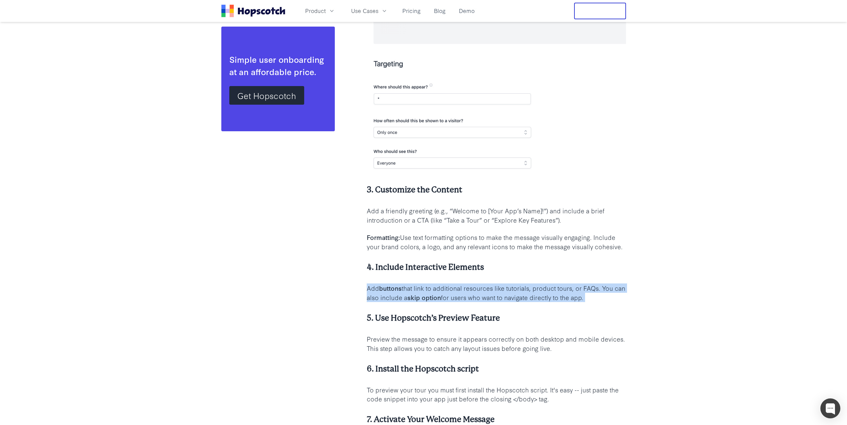
click at [485, 287] on p "Add buttons that link to additional resources like tutorials, product tours, or…" at bounding box center [496, 293] width 259 height 19
click at [517, 295] on p "Add buttons that link to additional resources like tutorials, product tours, or…" at bounding box center [496, 293] width 259 height 19
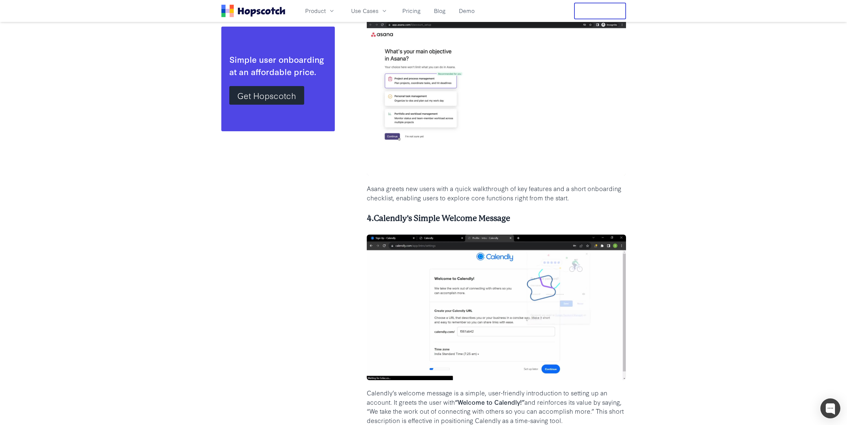
scroll to position [2229, 0]
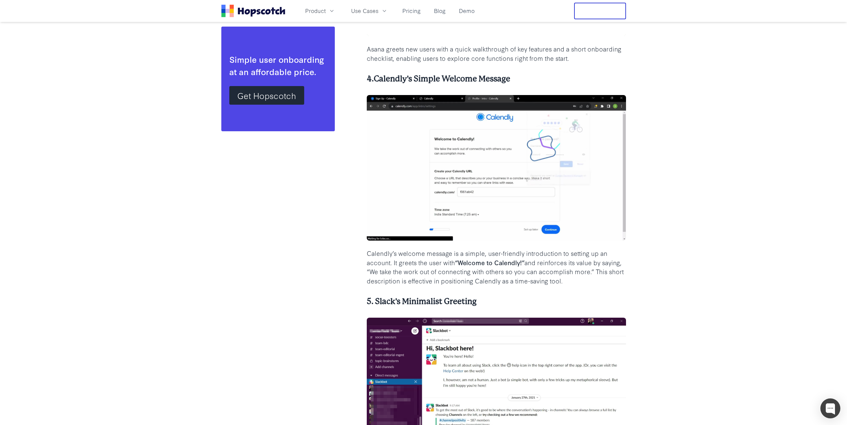
click at [498, 270] on p "Calendly’s welcome message is a simple, user-friendly introduction to setting u…" at bounding box center [496, 267] width 259 height 37
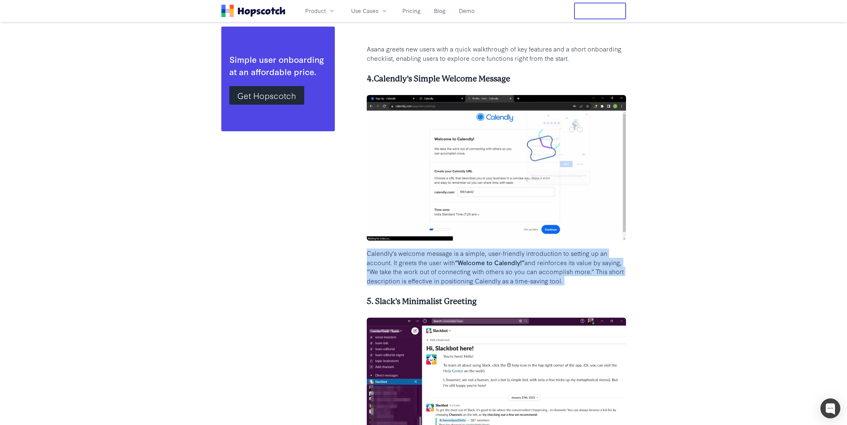
click at [498, 270] on p "Calendly’s welcome message is a simple, user-friendly introduction to setting u…" at bounding box center [496, 267] width 259 height 37
click at [535, 281] on p "Calendly’s welcome message is a simple, user-friendly introduction to setting u…" at bounding box center [496, 267] width 259 height 37
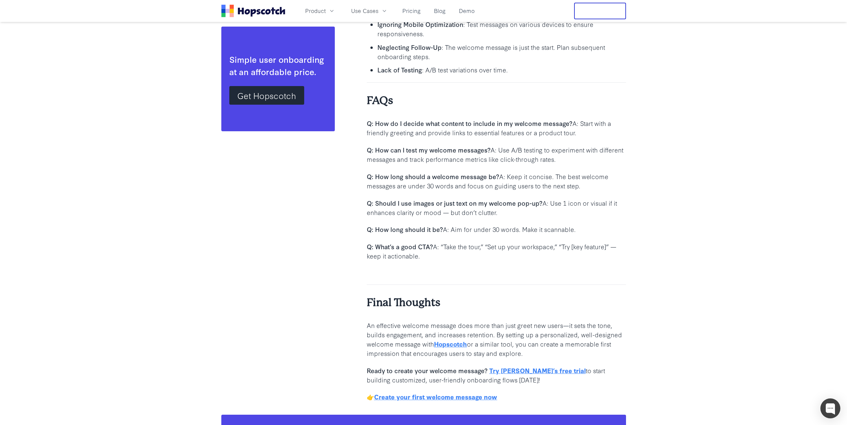
scroll to position [5820, 0]
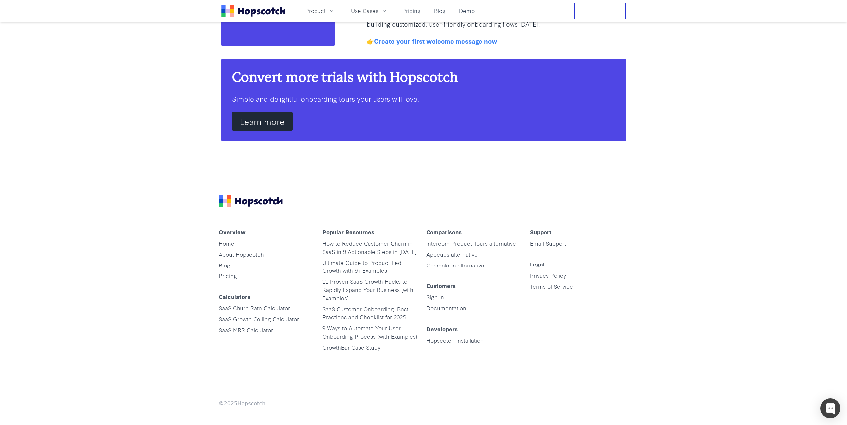
click at [259, 315] on link "SaaS Growth Ceiling Calculator" at bounding box center [259, 319] width 80 height 8
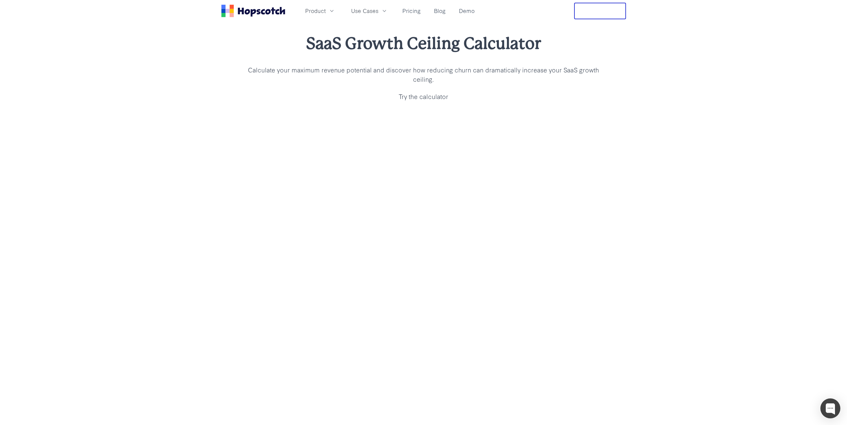
click at [421, 52] on h1 "SaaS Growth Ceiling Calculator" at bounding box center [424, 44] width 362 height 22
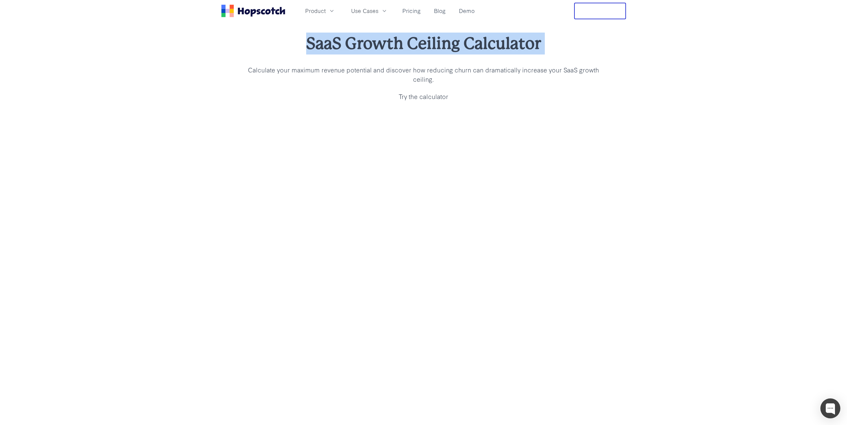
click at [421, 52] on h1 "SaaS Growth Ceiling Calculator" at bounding box center [424, 44] width 362 height 22
copy h1 "SaaS Growth Ceiling Calculator"
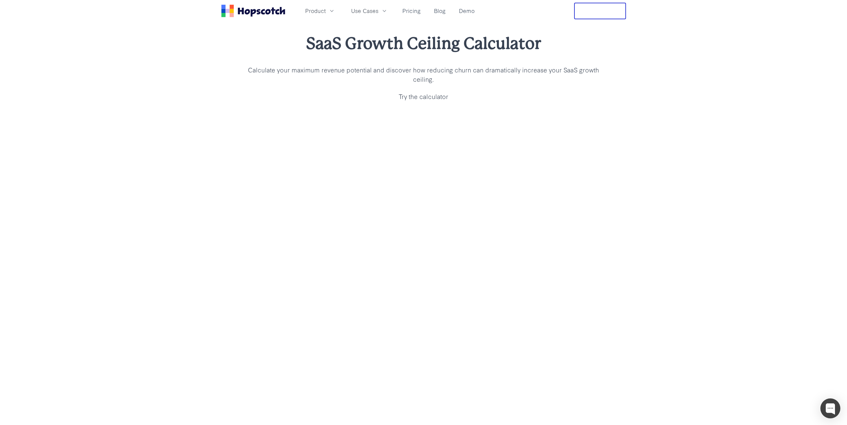
click at [348, 84] on div "SaaS Growth Ceiling Calculator Calculate your maximum revenue potential and dis…" at bounding box center [424, 67] width 362 height 69
click at [378, 46] on h1 "SaaS Growth Ceiling Calculator" at bounding box center [424, 44] width 362 height 22
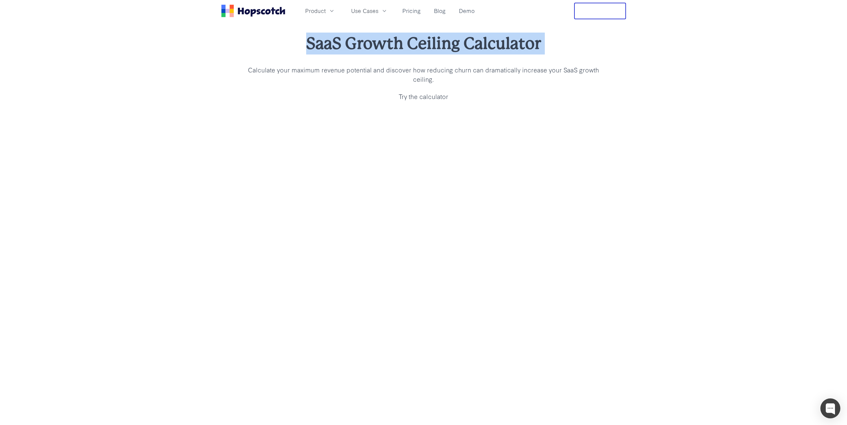
click at [378, 46] on h1 "SaaS Growth Ceiling Calculator" at bounding box center [424, 44] width 362 height 22
copy h1 "SaaS Growth Ceiling Calculator"
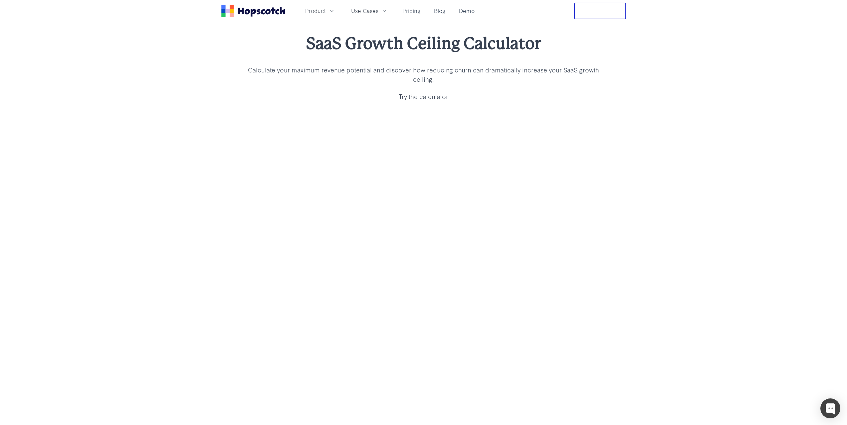
click at [399, 86] on div "SaaS Growth Ceiling Calculator Calculate your maximum revenue potential and dis…" at bounding box center [424, 67] width 362 height 69
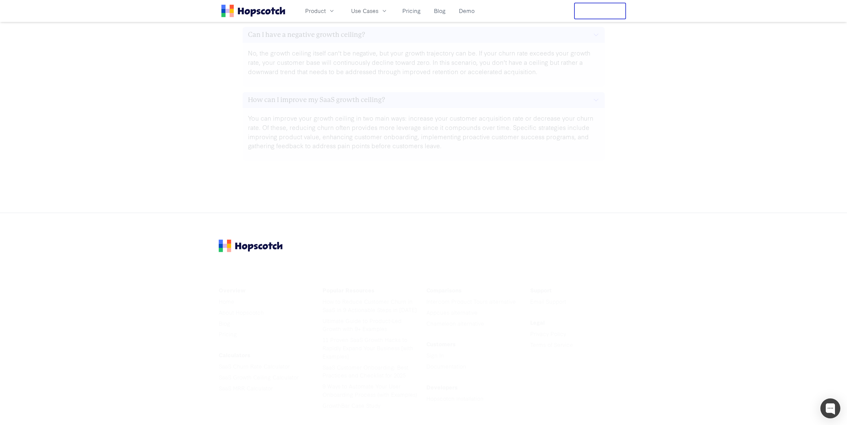
scroll to position [1200, 0]
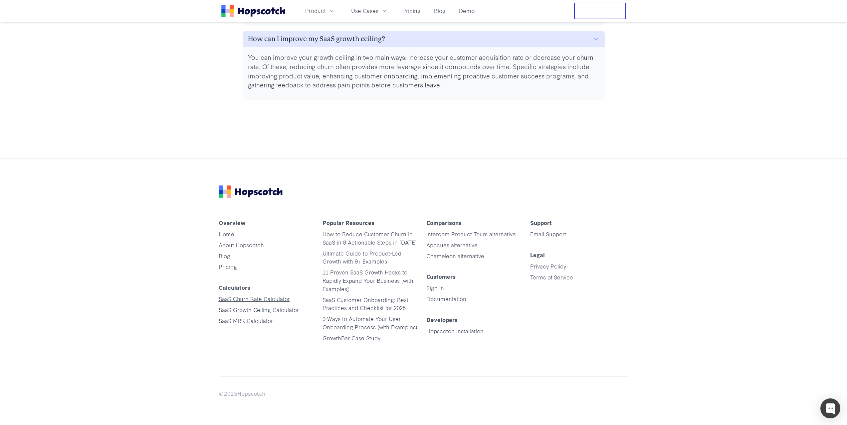
click at [261, 296] on link "SaaS Churn Rate Calculator" at bounding box center [254, 299] width 71 height 8
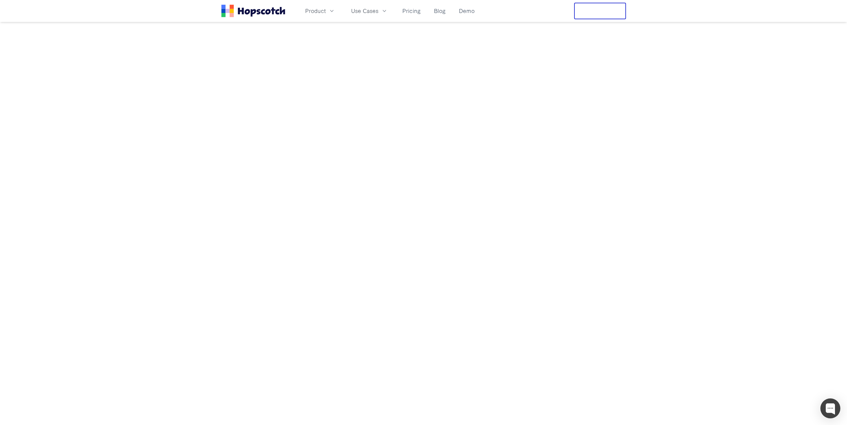
scroll to position [133, 0]
click at [156, 203] on div at bounding box center [423, 184] width 847 height 415
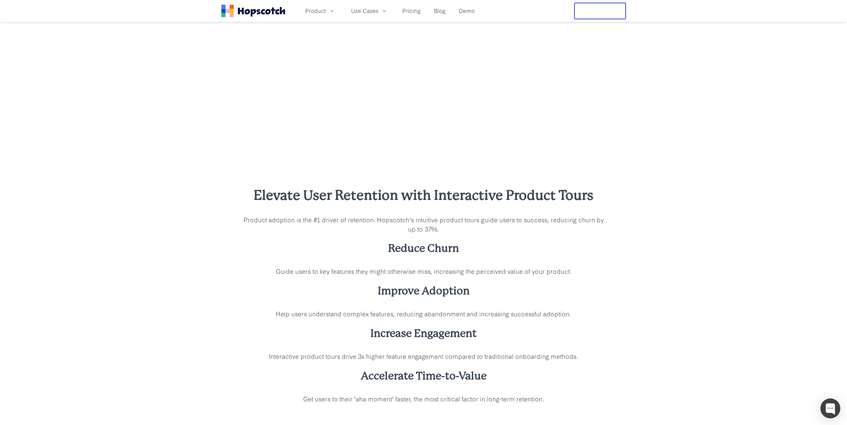
click at [212, 180] on div "Elevate User Retention with Interactive Product Tours Product adoption is the #…" at bounding box center [423, 295] width 847 height 271
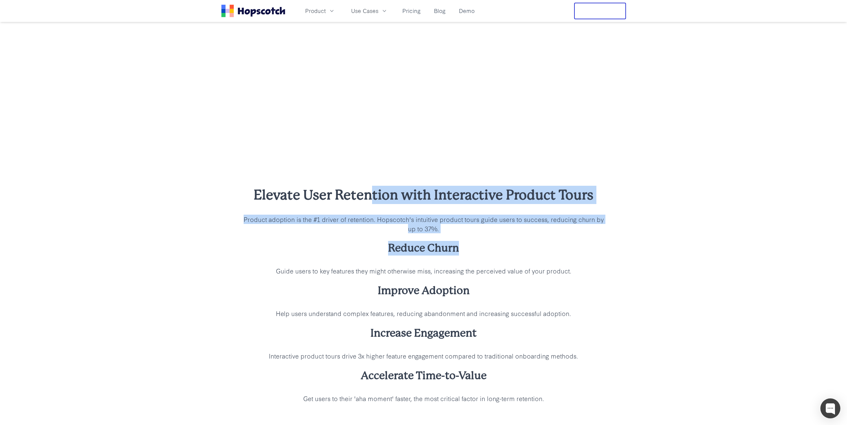
drag, startPoint x: 507, startPoint y: 245, endPoint x: 350, endPoint y: 186, distance: 167.3
click at [350, 186] on div "Elevate User Retention with Interactive Product Tours Product adoption is the #…" at bounding box center [424, 295] width 362 height 218
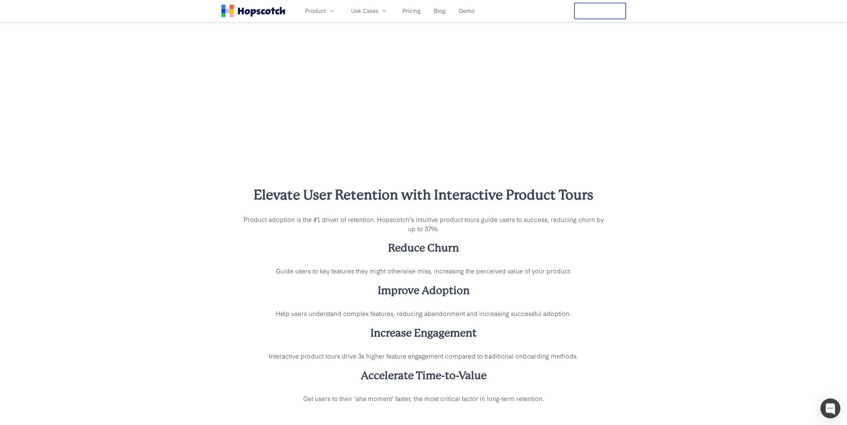
click at [293, 182] on div "Elevate User Retention with Interactive Product Tours Product adoption is the #…" at bounding box center [423, 294] width 847 height 271
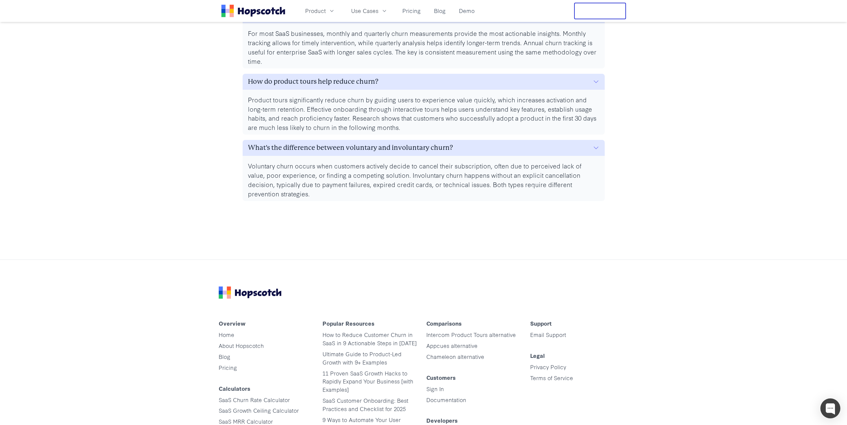
scroll to position [1946, 0]
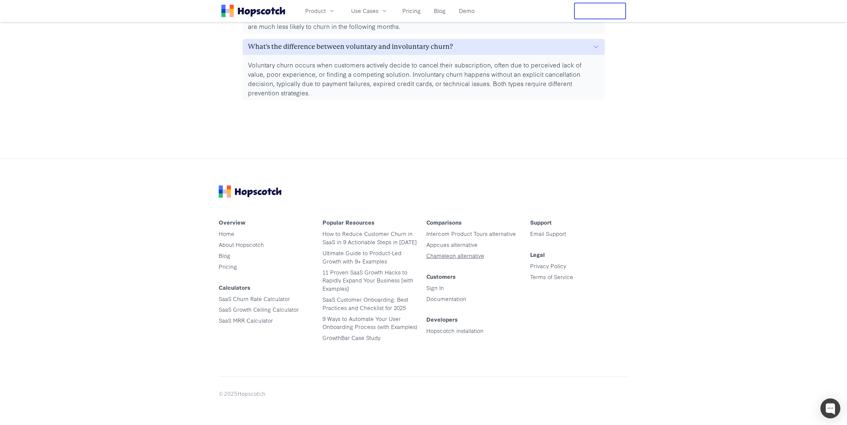
click at [464, 256] on link "Chameleon alternative" at bounding box center [455, 256] width 58 height 8
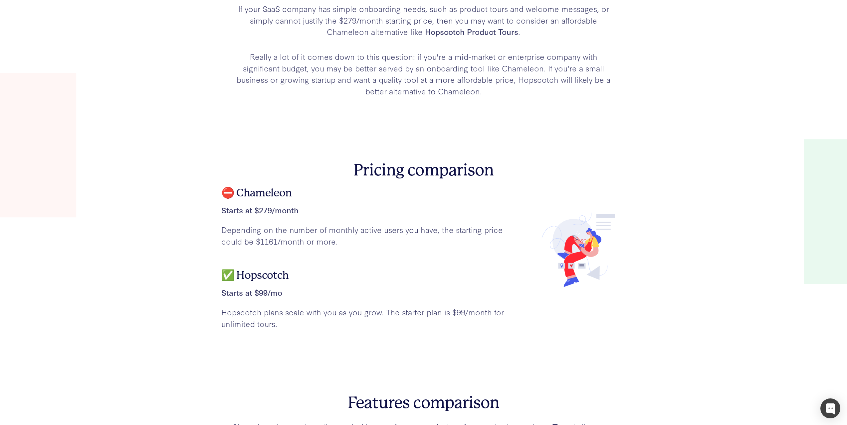
scroll to position [399, 0]
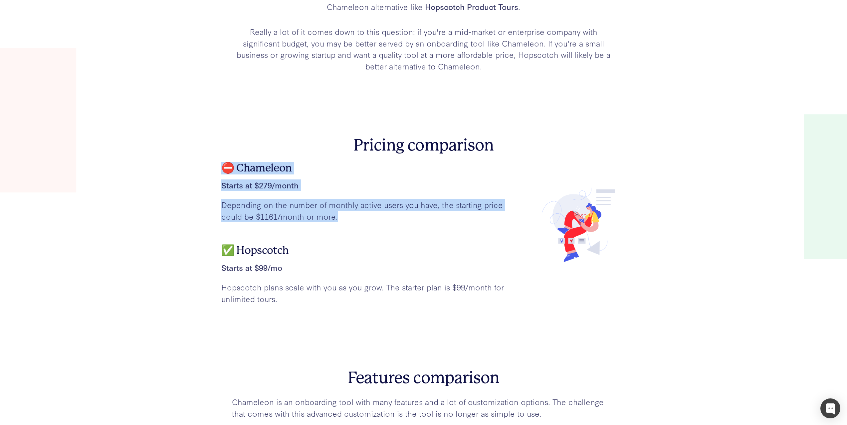
drag, startPoint x: 381, startPoint y: 213, endPoint x: 190, endPoint y: 162, distance: 197.9
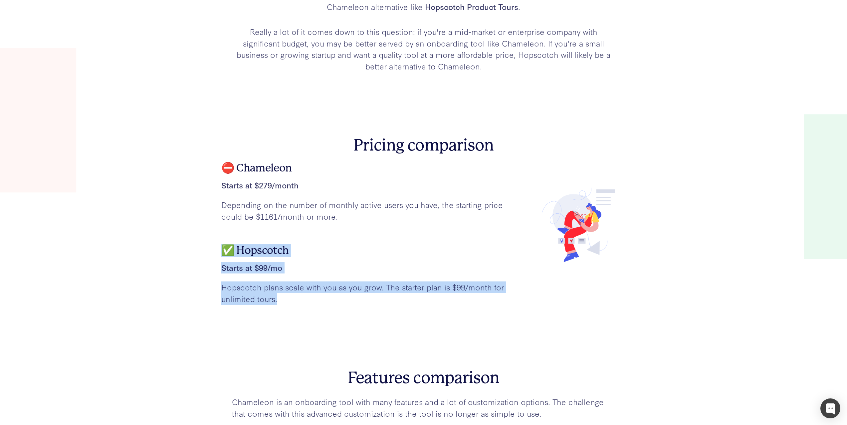
drag, startPoint x: 297, startPoint y: 306, endPoint x: 189, endPoint y: 244, distance: 125.3
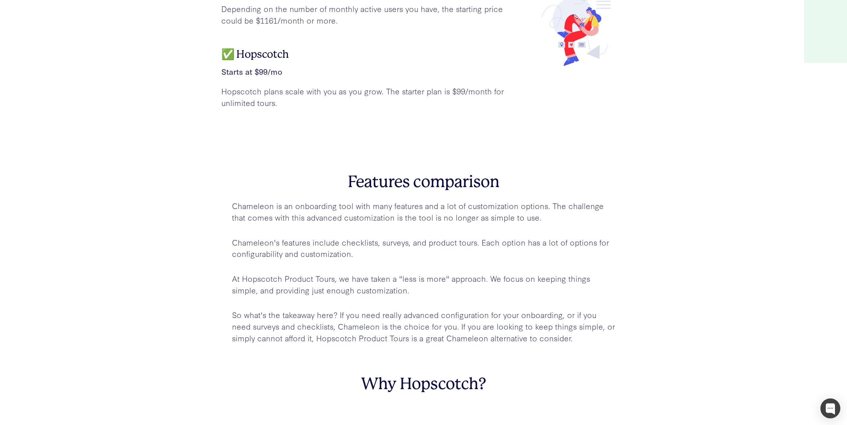
scroll to position [599, 0]
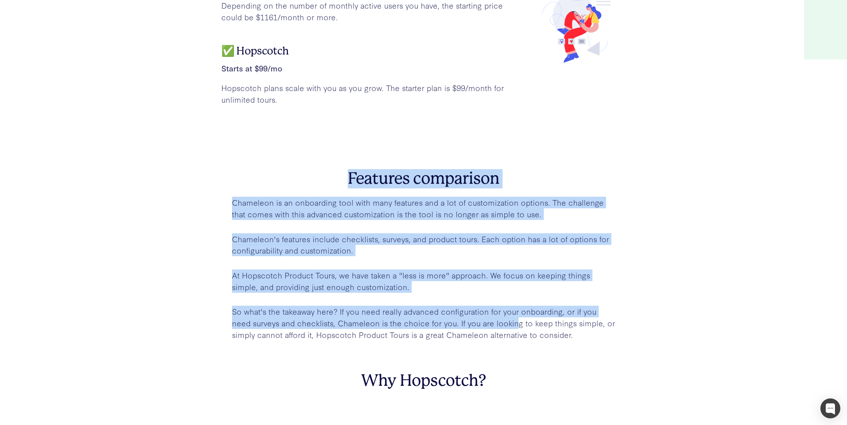
drag, startPoint x: 234, startPoint y: 165, endPoint x: 494, endPoint y: 326, distance: 305.4
click at [493, 327] on section "Features comparison Chameleon is an onboarding tool with many features and a lo…" at bounding box center [423, 256] width 405 height 236
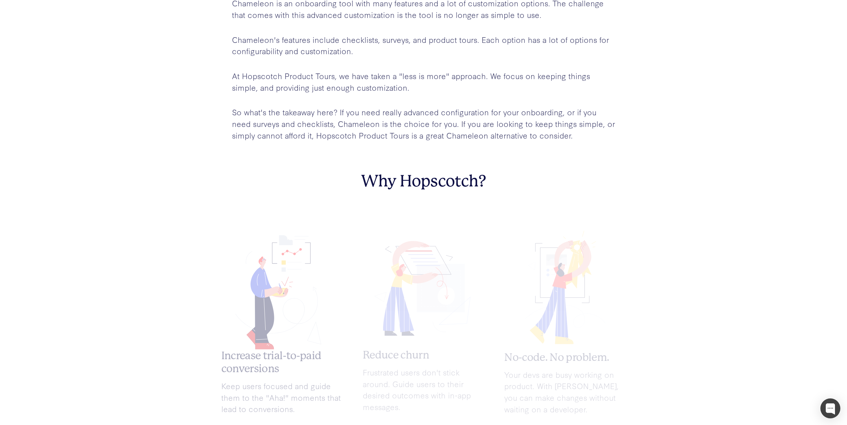
click at [490, 313] on div "Increase trial-to-paid conversions Keep users focused and guide them to the "Ah…" at bounding box center [423, 315] width 405 height 190
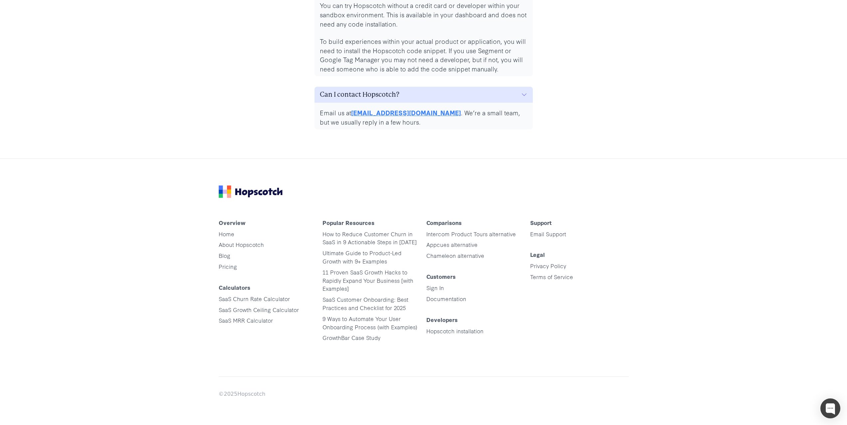
scroll to position [2141, 0]
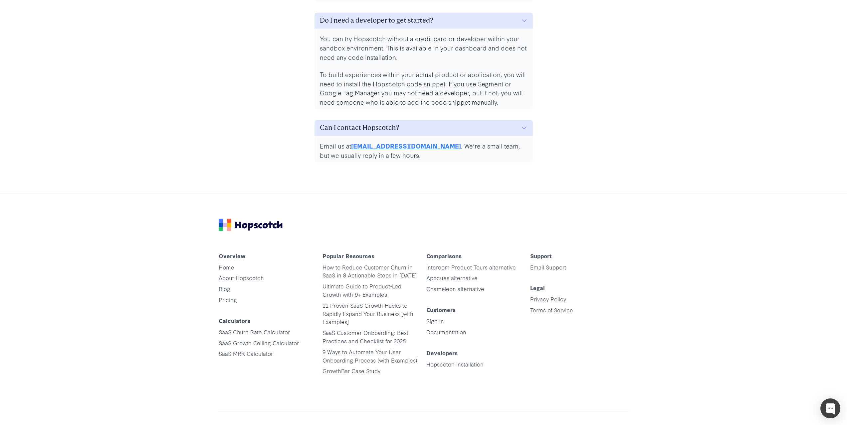
click at [567, 202] on div "Overview Home About Hopscotch Blog Pricing Calculators SaaS Churn Rate Calculat…" at bounding box center [424, 325] width 426 height 266
